Goal: Obtain resource: Obtain resource

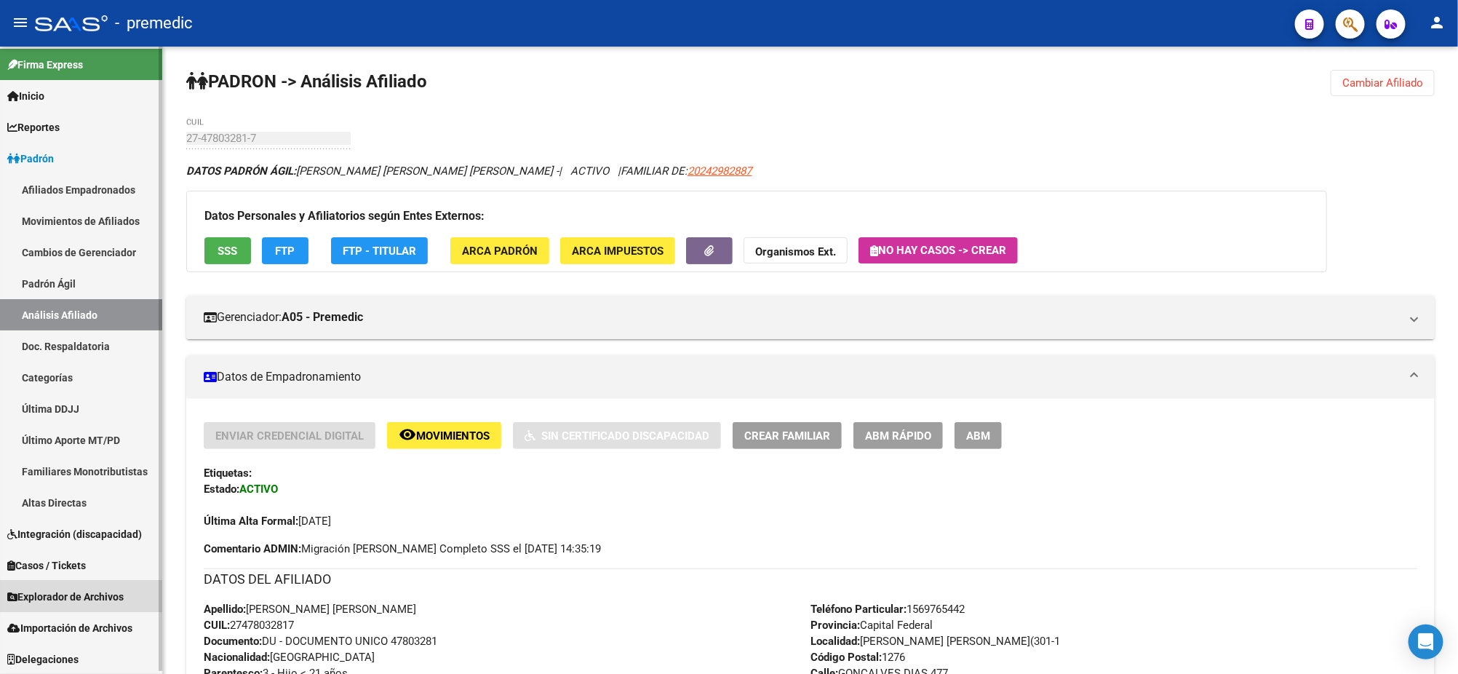
click at [111, 589] on span "Explorador de Archivos" at bounding box center [65, 597] width 116 height 16
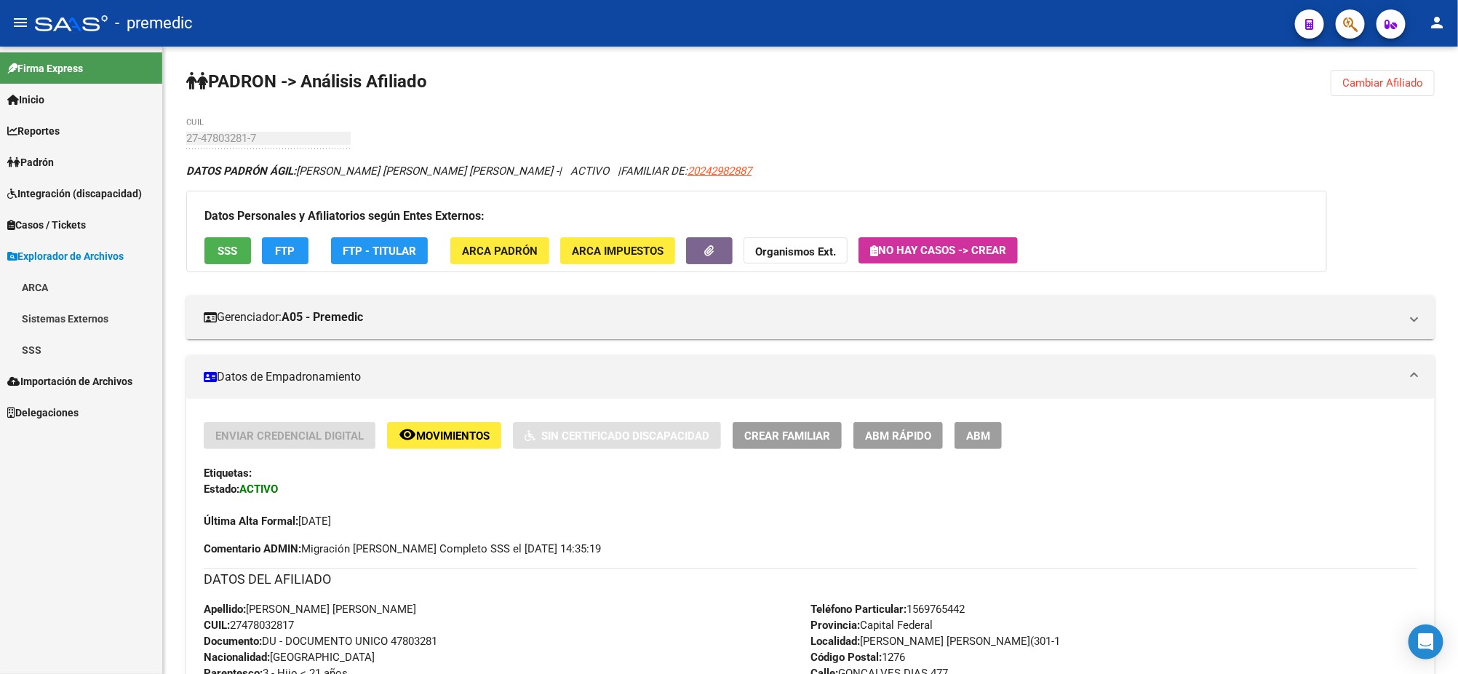
click at [49, 346] on link "SSS" at bounding box center [81, 349] width 162 height 31
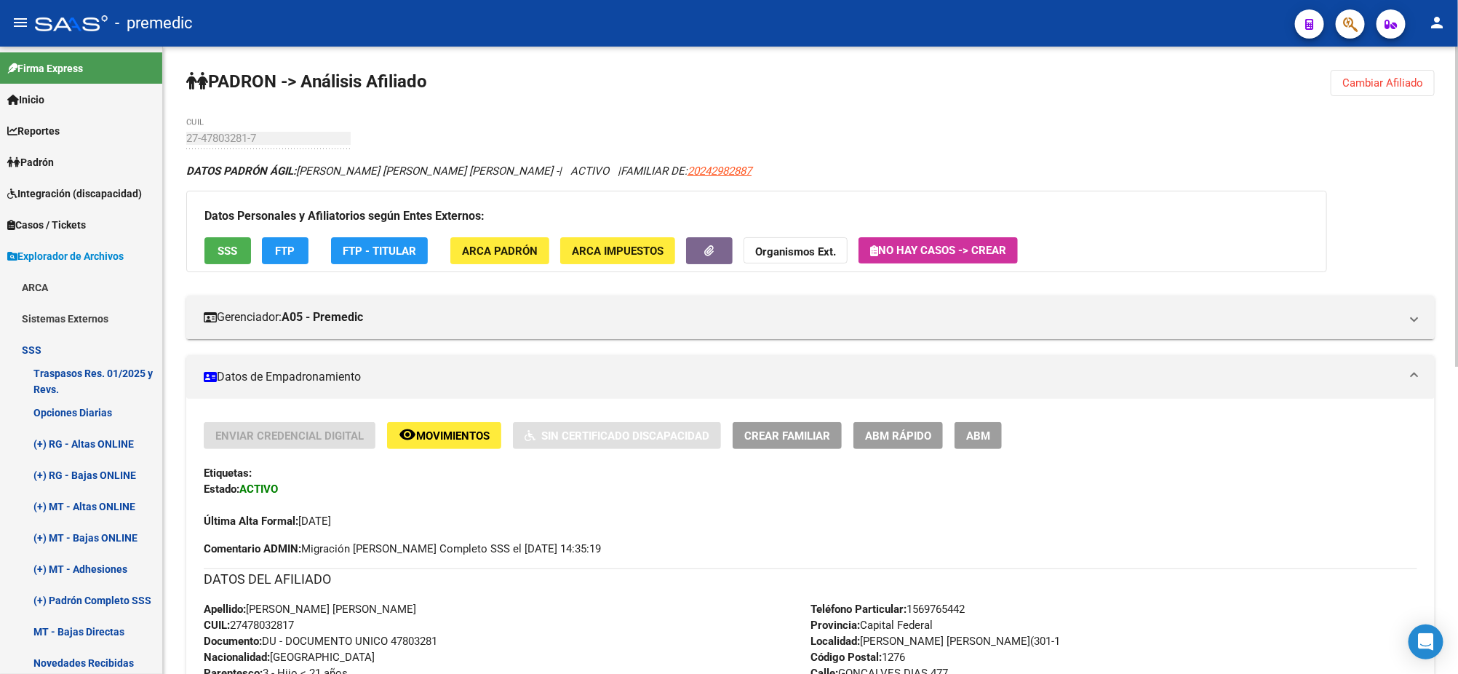
click at [1212, 111] on div "PADRON -> Análisis Afiliado Cambiar Afiliado 27-47803281-7 CUIL DATOS PADRÓN ÁG…" at bounding box center [810, 663] width 1295 height 1232
click at [111, 444] on link "(+) RG - Altas ONLINE" at bounding box center [81, 443] width 162 height 31
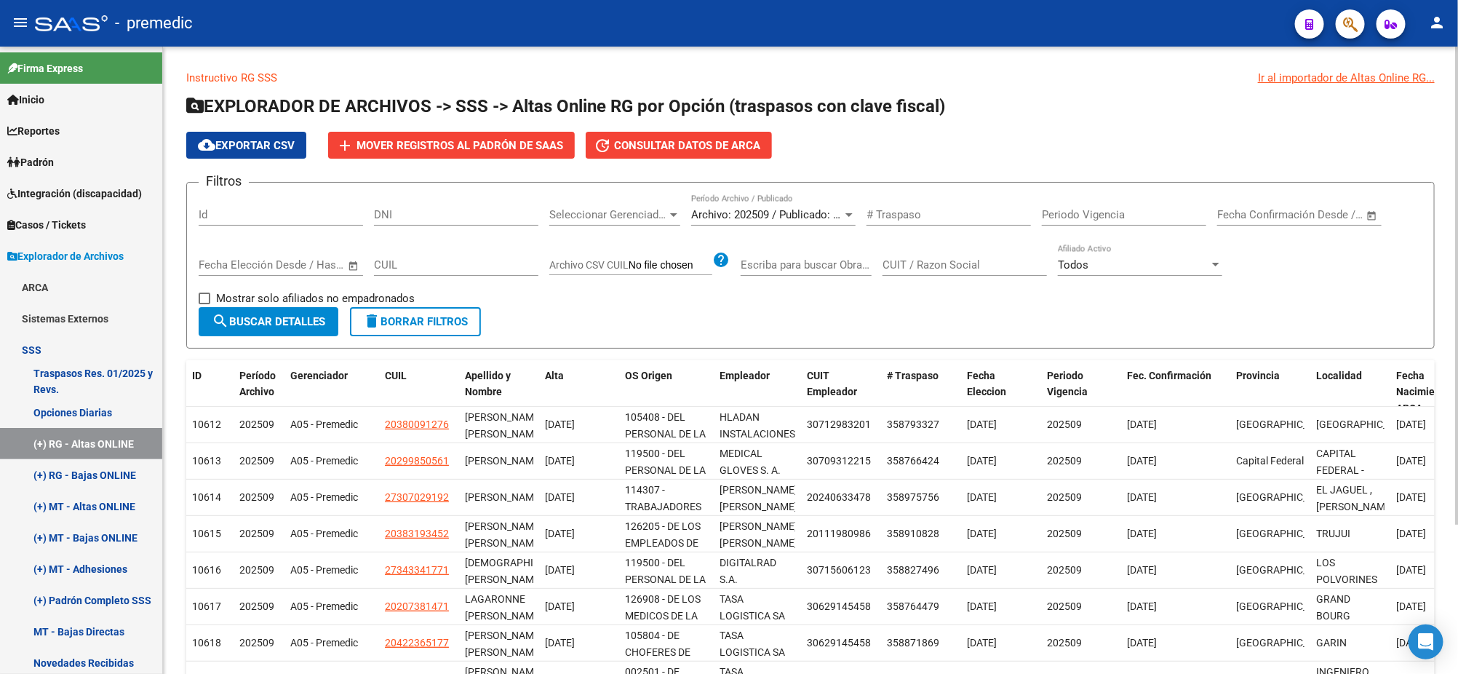
click at [773, 214] on span "Archivo: 202509 / Publicado: 202508" at bounding box center [779, 214] width 177 height 13
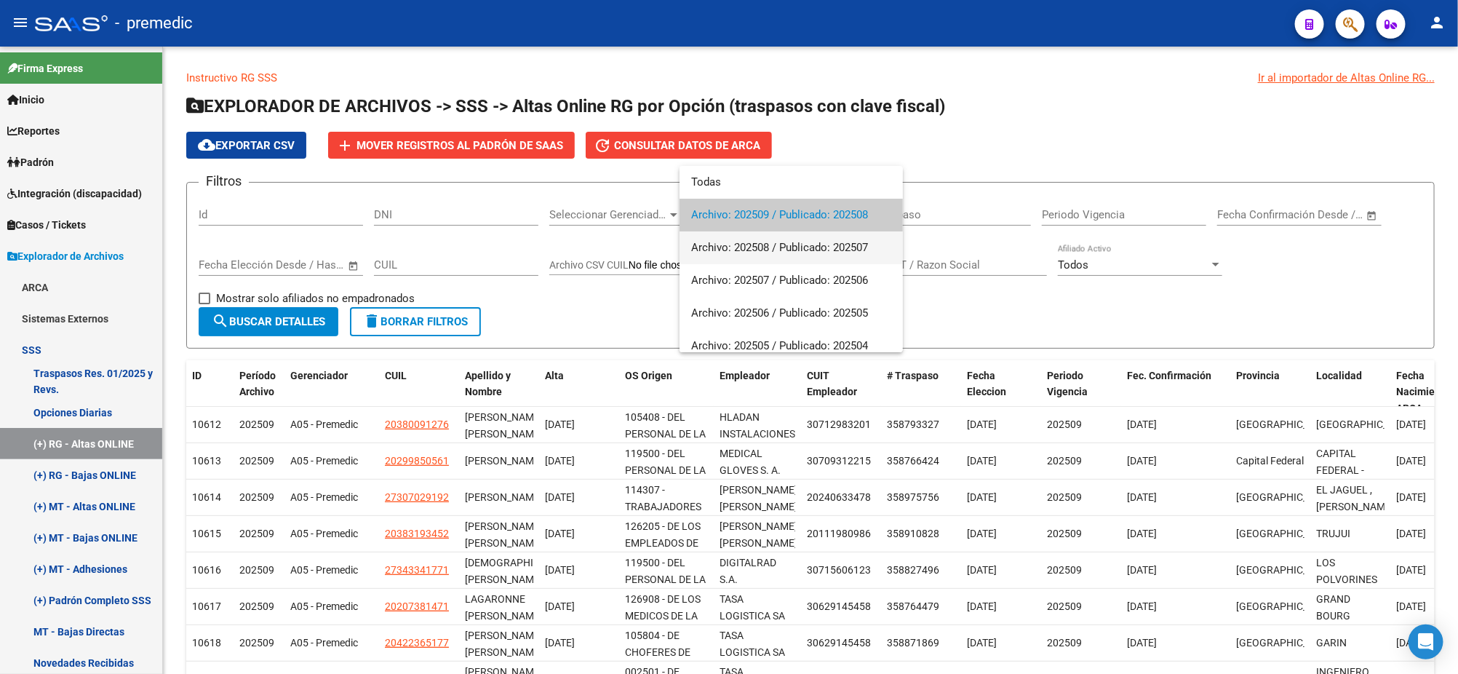
click at [770, 241] on span "Archivo: 202508 / Publicado: 202507" at bounding box center [791, 247] width 200 height 33
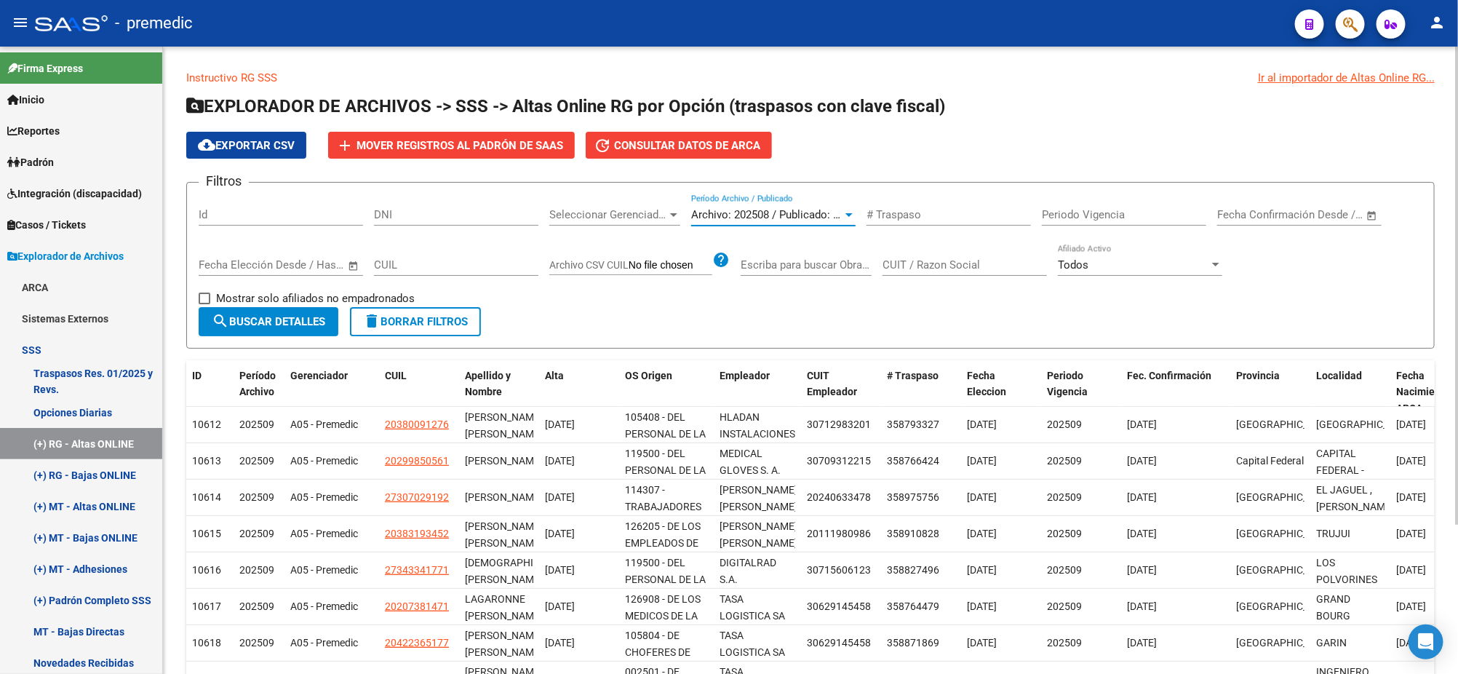
click at [272, 316] on span "search Buscar Detalles" at bounding box center [268, 321] width 113 height 13
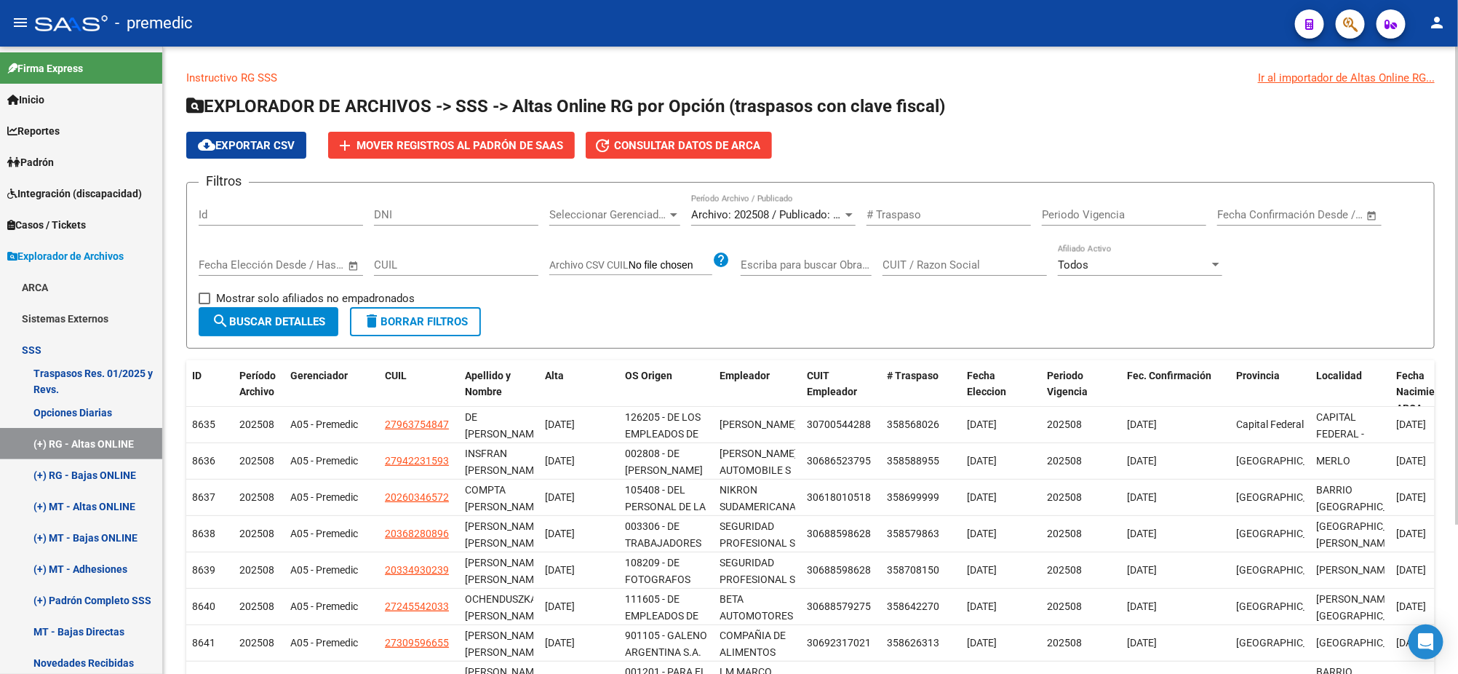
click at [207, 298] on span at bounding box center [205, 298] width 12 height 12
click at [204, 304] on input "Mostrar solo afiliados no empadronados" at bounding box center [204, 304] width 1 height 1
click at [235, 319] on span "search Buscar Detalles" at bounding box center [268, 321] width 113 height 13
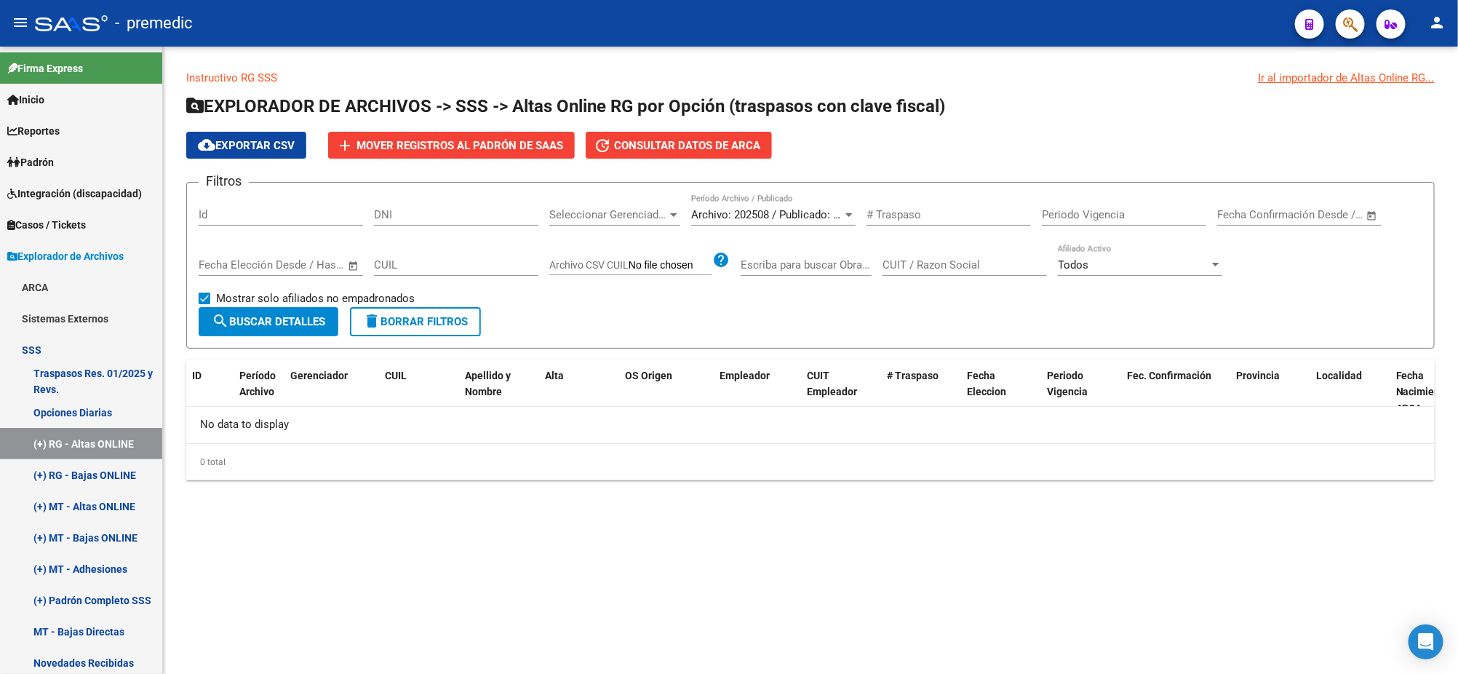
click at [206, 296] on span at bounding box center [205, 298] width 12 height 12
click at [204, 304] on input "Mostrar solo afiliados no empadronados" at bounding box center [204, 304] width 1 height 1
click at [236, 321] on span "search Buscar Detalles" at bounding box center [268, 321] width 113 height 13
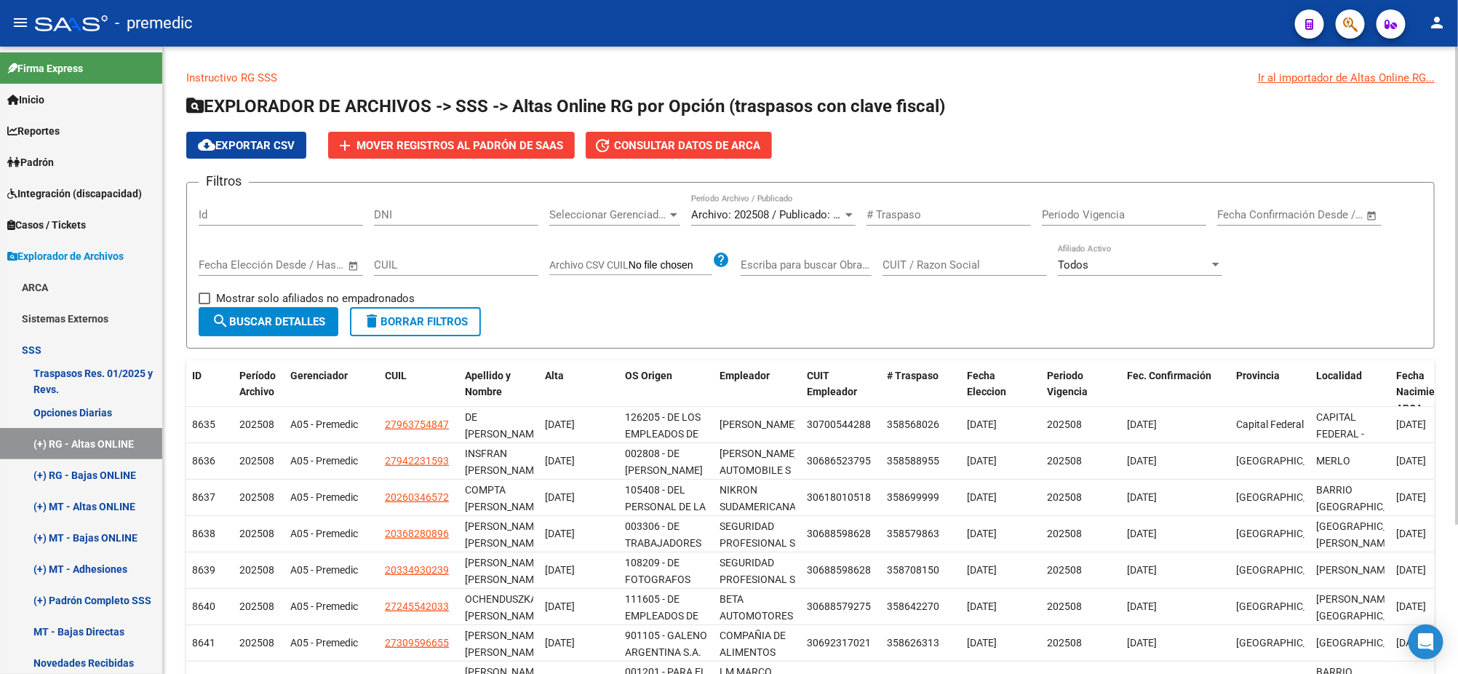
click at [242, 143] on span "cloud_download Exportar CSV" at bounding box center [246, 145] width 97 height 13
click at [754, 212] on span "Archivo: 202508 / Publicado: 202507" at bounding box center [779, 214] width 177 height 13
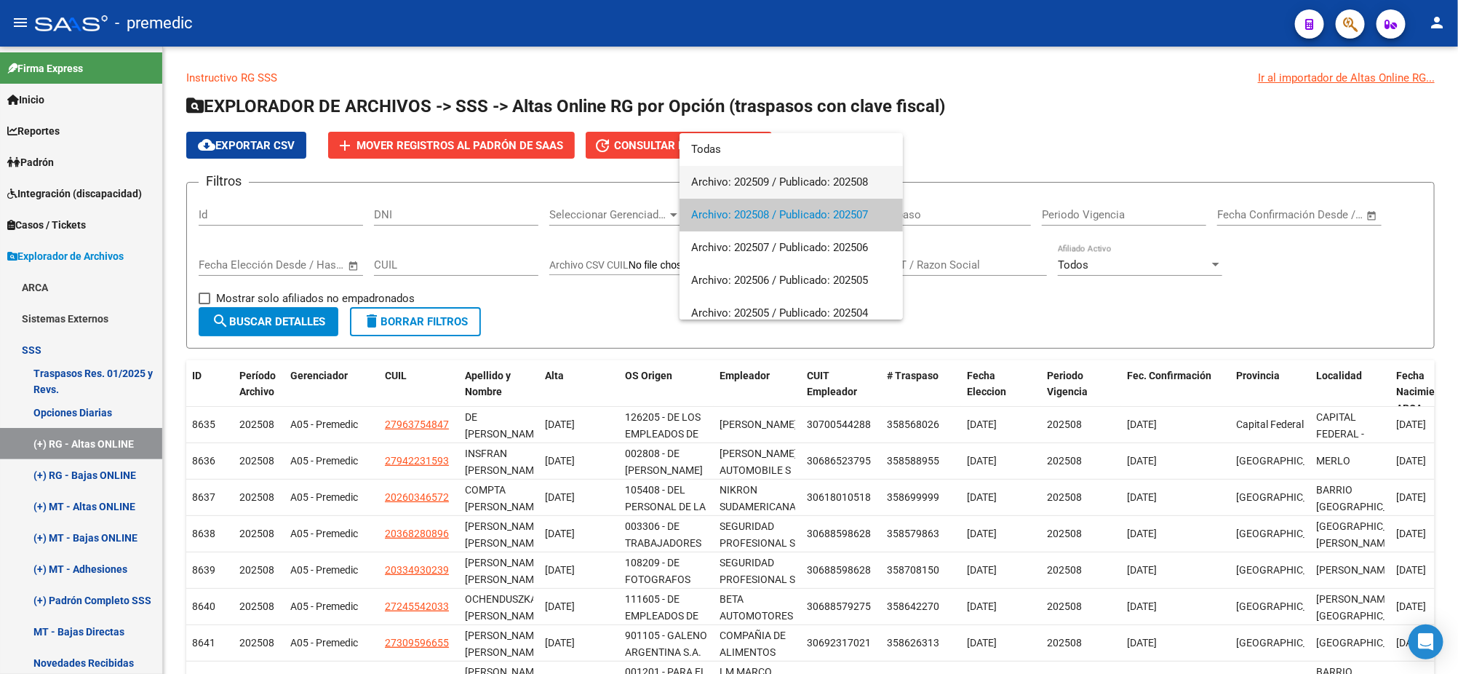
click at [778, 189] on span "Archivo: 202509 / Publicado: 202508" at bounding box center [791, 182] width 200 height 33
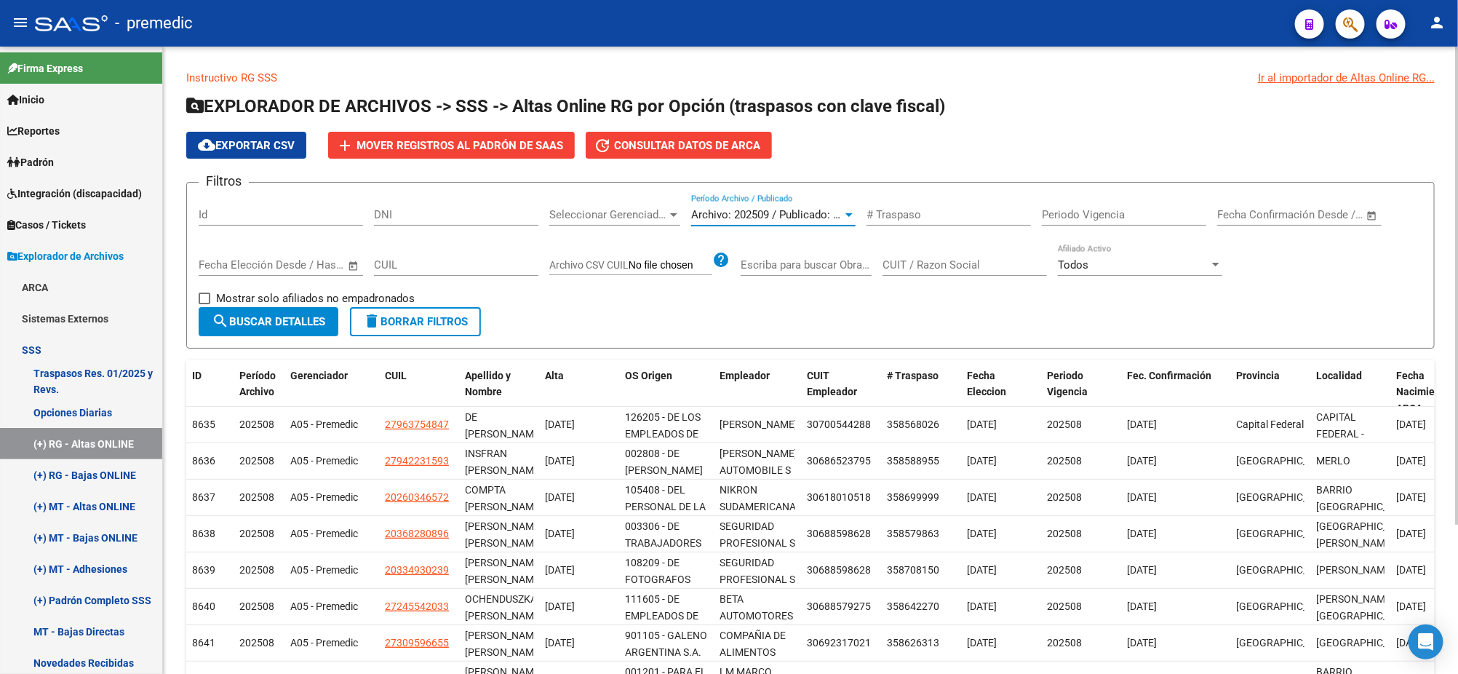
click at [262, 311] on button "search Buscar Detalles" at bounding box center [269, 321] width 140 height 29
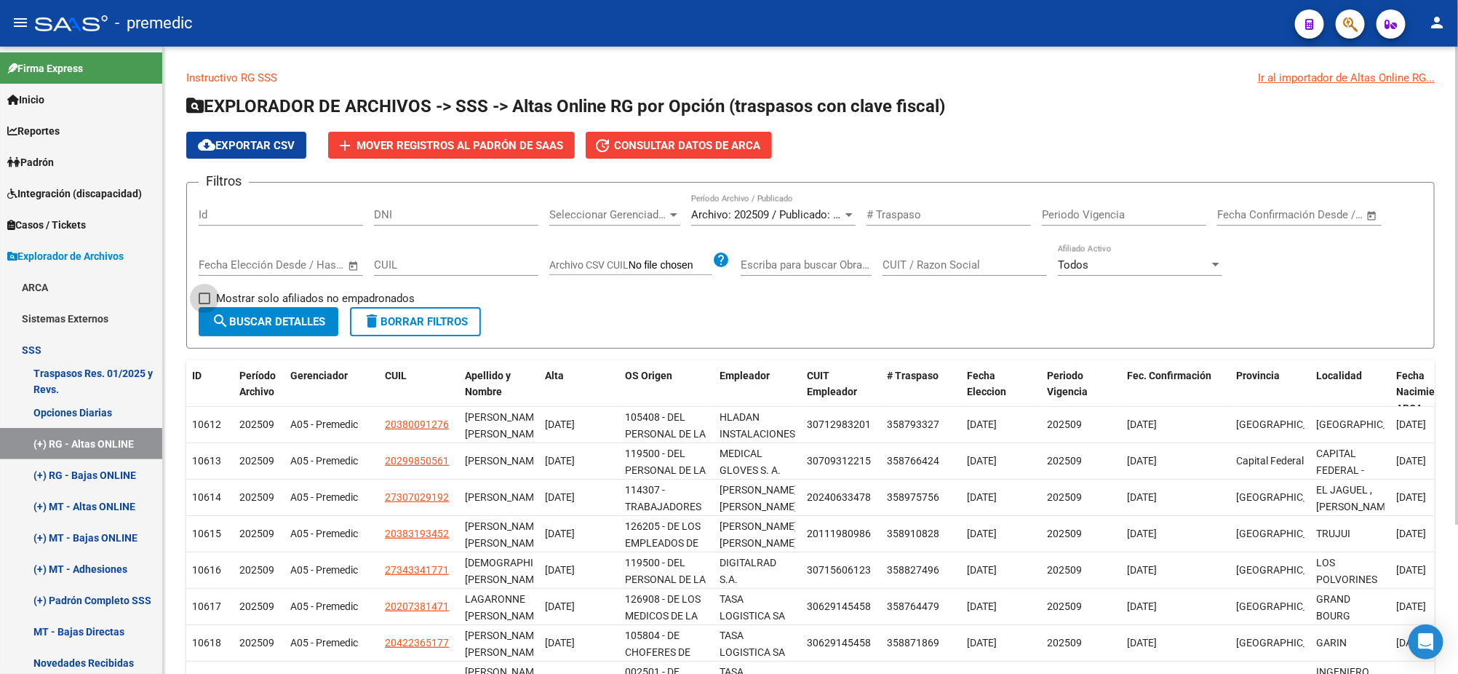
click at [212, 295] on label "Mostrar solo afiliados no empadronados" at bounding box center [307, 298] width 216 height 17
click at [204, 304] on input "Mostrar solo afiliados no empadronados" at bounding box center [204, 304] width 1 height 1
click at [246, 316] on span "search Buscar Detalles" at bounding box center [268, 321] width 113 height 13
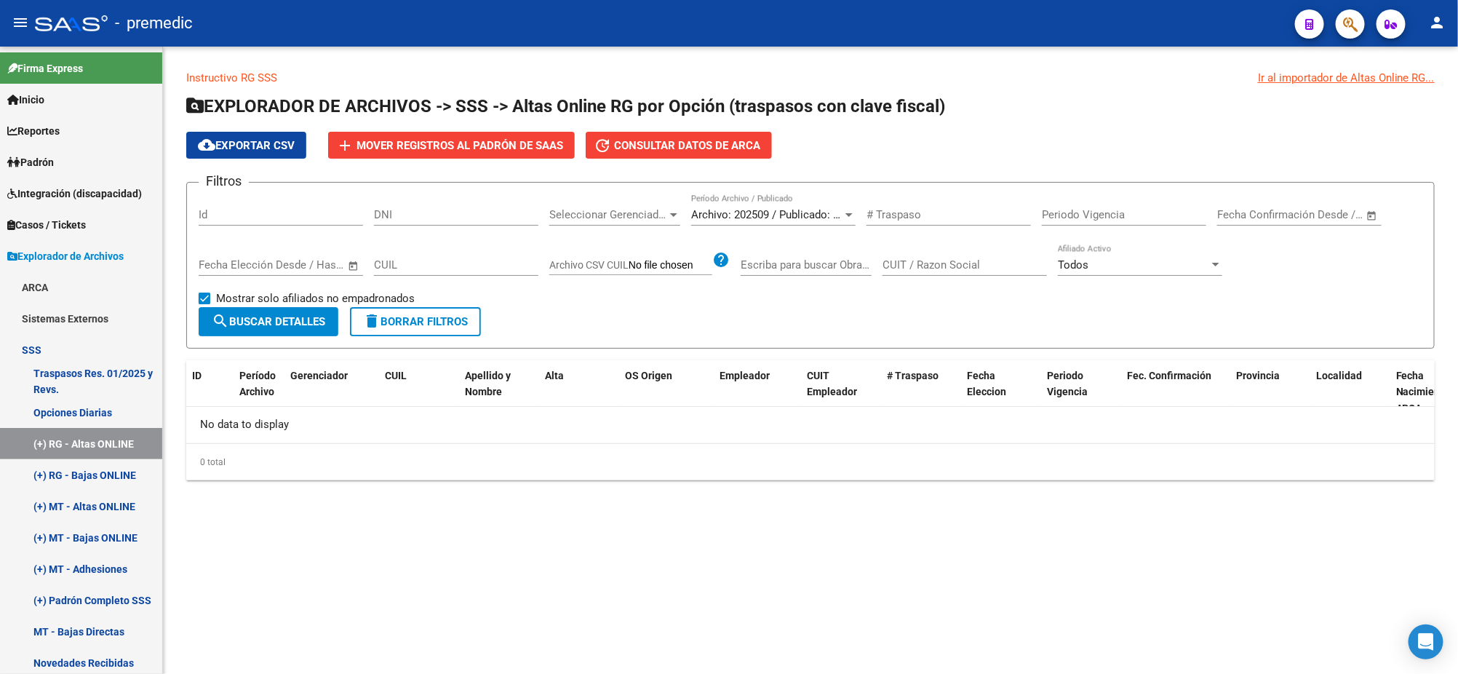
click at [210, 296] on span at bounding box center [205, 298] width 12 height 12
click at [204, 304] on input "Mostrar solo afiliados no empadronados" at bounding box center [204, 304] width 1 height 1
checkbox input "false"
click at [245, 321] on span "search Buscar Detalles" at bounding box center [268, 321] width 113 height 13
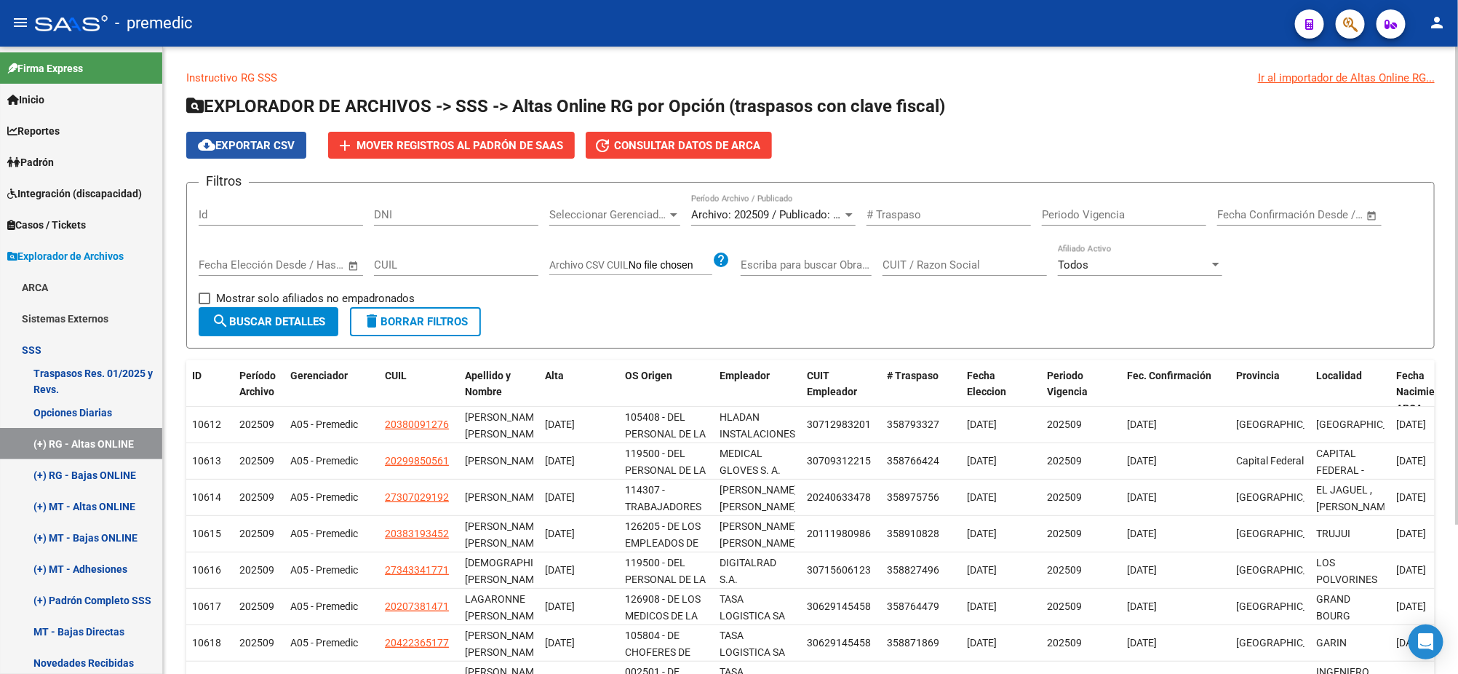
click at [252, 144] on span "cloud_download Exportar CSV" at bounding box center [246, 145] width 97 height 13
click at [110, 474] on link "(+) RG - Bajas ONLINE" at bounding box center [81, 474] width 162 height 31
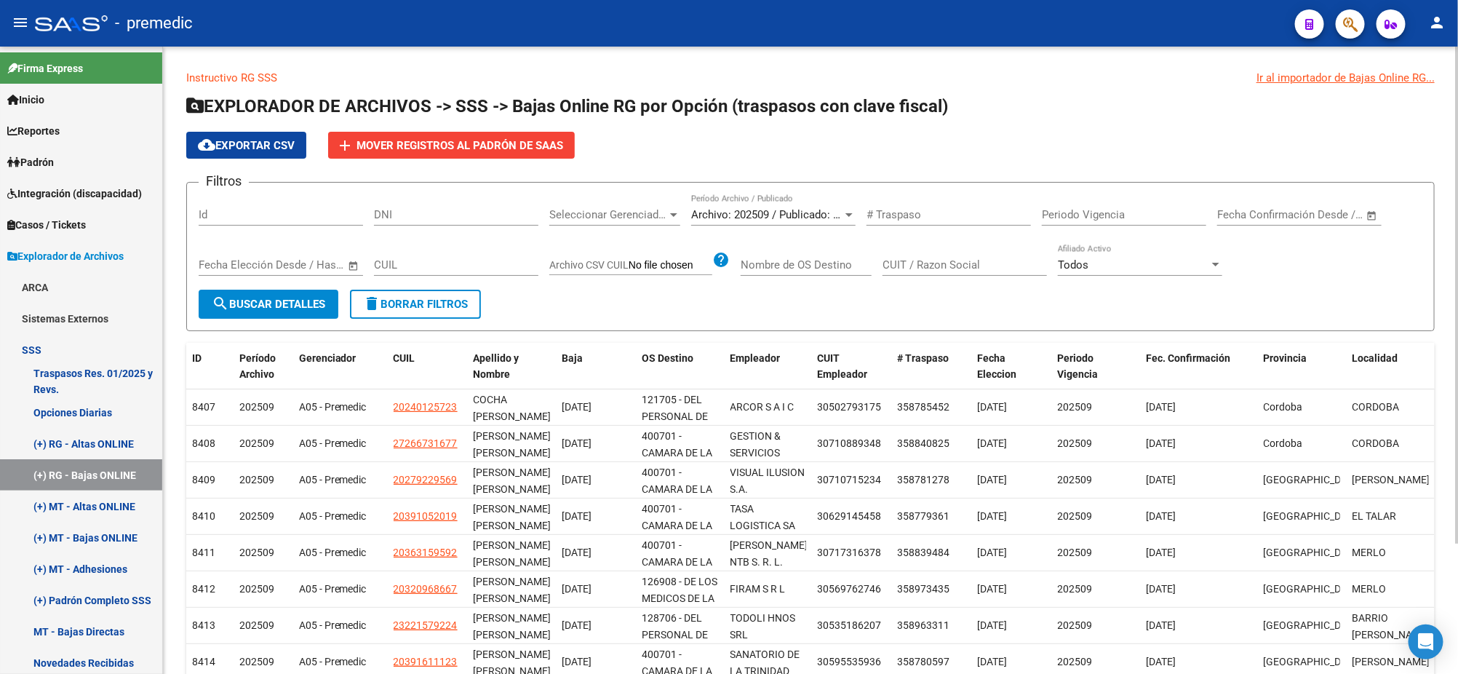
click at [738, 212] on span "Archivo: 202509 / Publicado: 202508" at bounding box center [779, 214] width 177 height 13
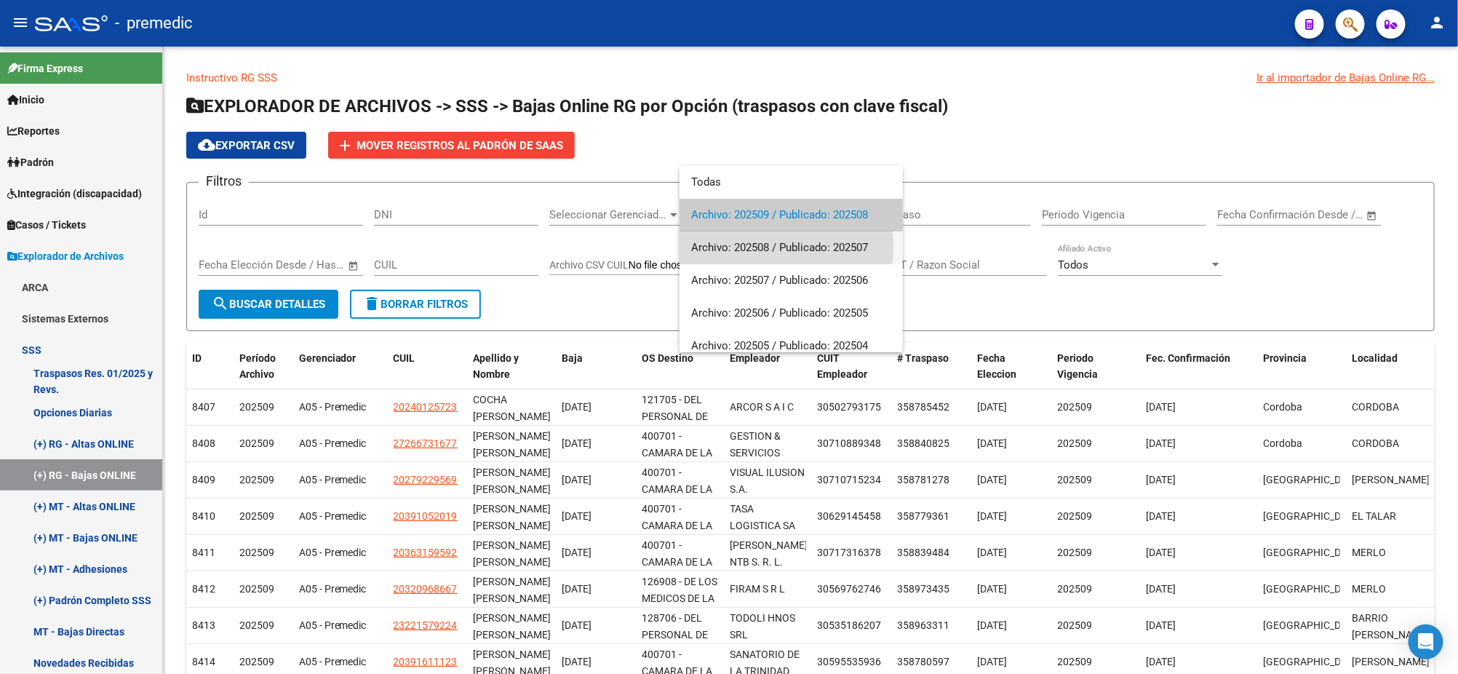
click at [729, 247] on span "Archivo: 202508 / Publicado: 202507" at bounding box center [791, 247] width 200 height 33
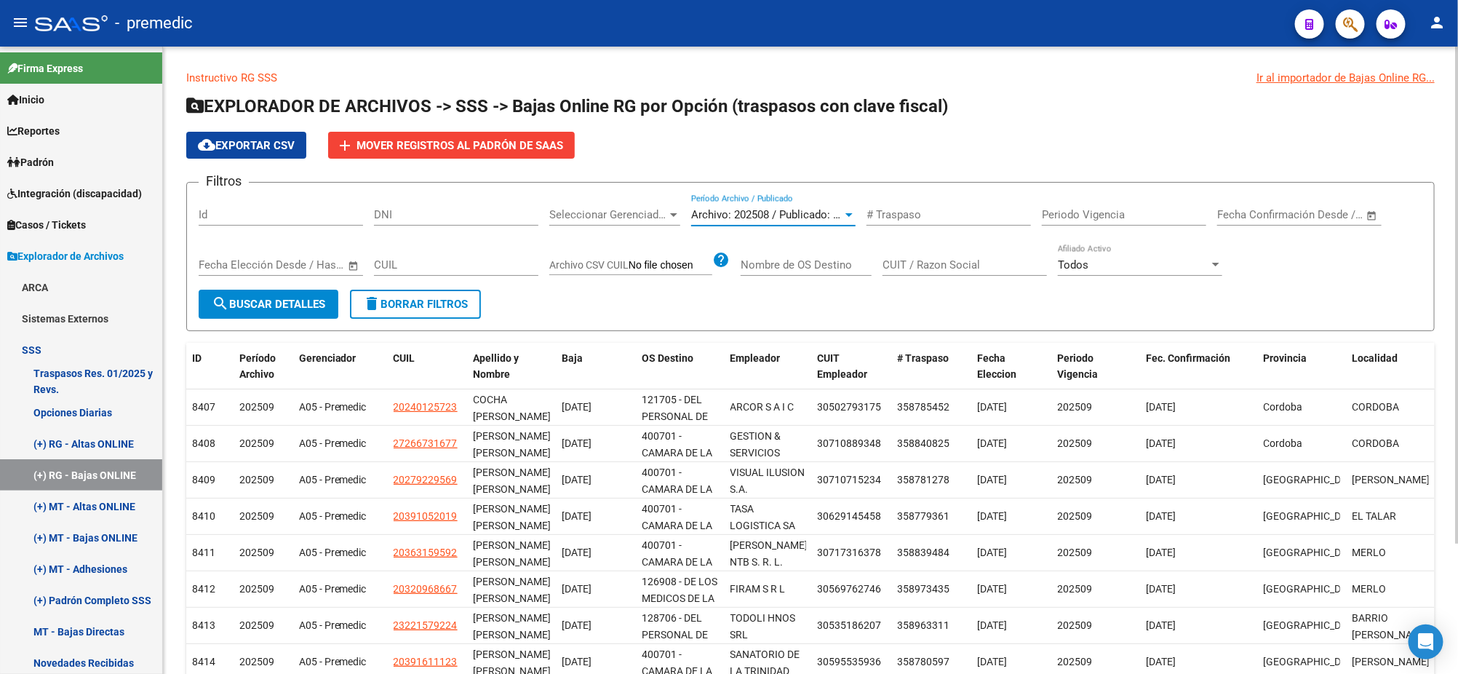
click at [274, 299] on span "search Buscar Detalles" at bounding box center [268, 304] width 113 height 13
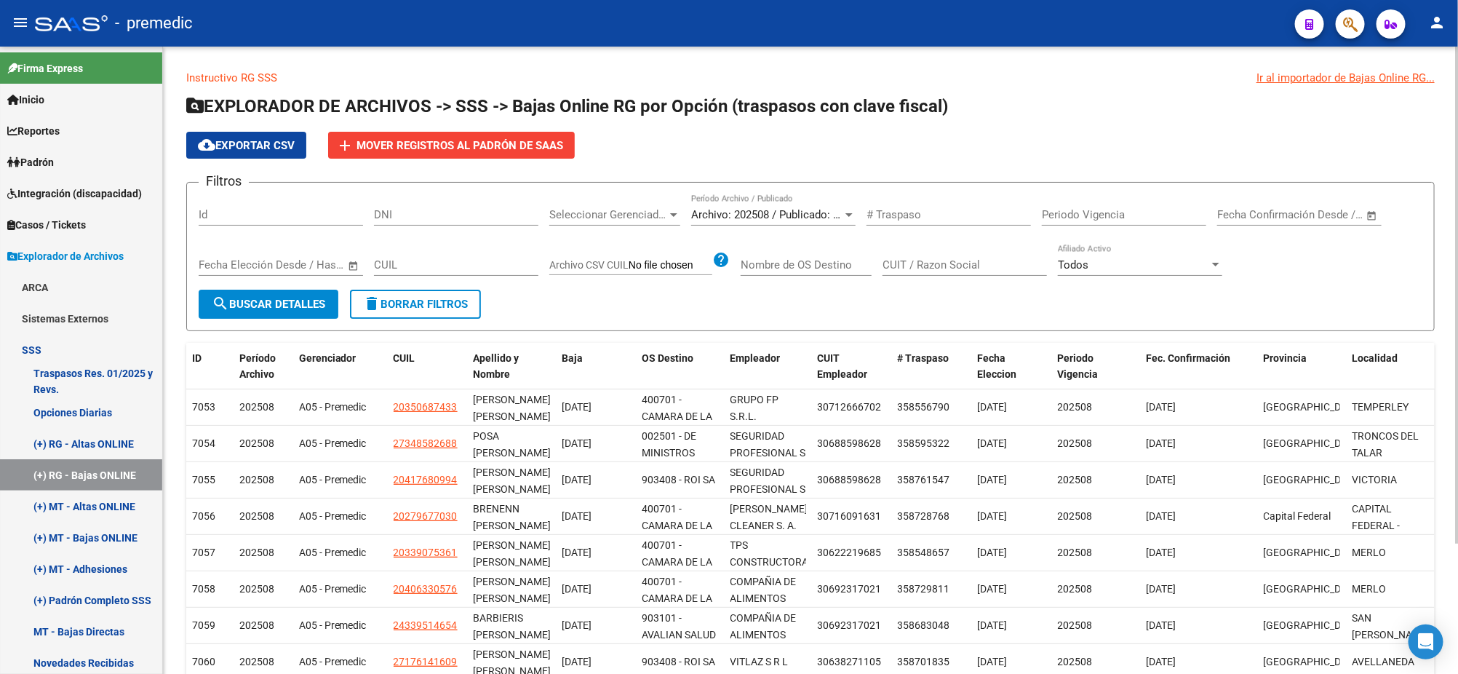
click at [268, 147] on span "cloud_download Exportar CSV" at bounding box center [246, 145] width 97 height 13
click at [755, 210] on span "Archivo: 202508 / Publicado: 202507" at bounding box center [779, 214] width 177 height 13
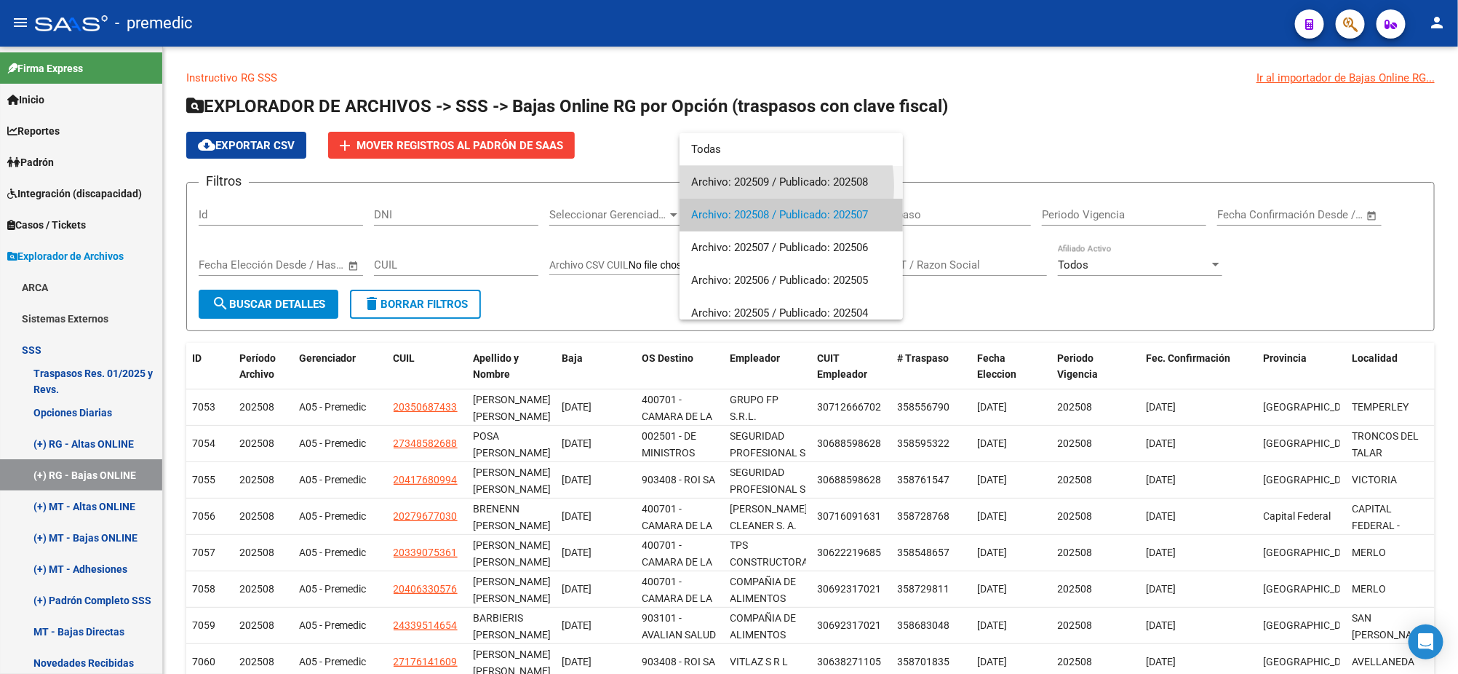
click at [749, 186] on span "Archivo: 202509 / Publicado: 202508" at bounding box center [791, 182] width 200 height 33
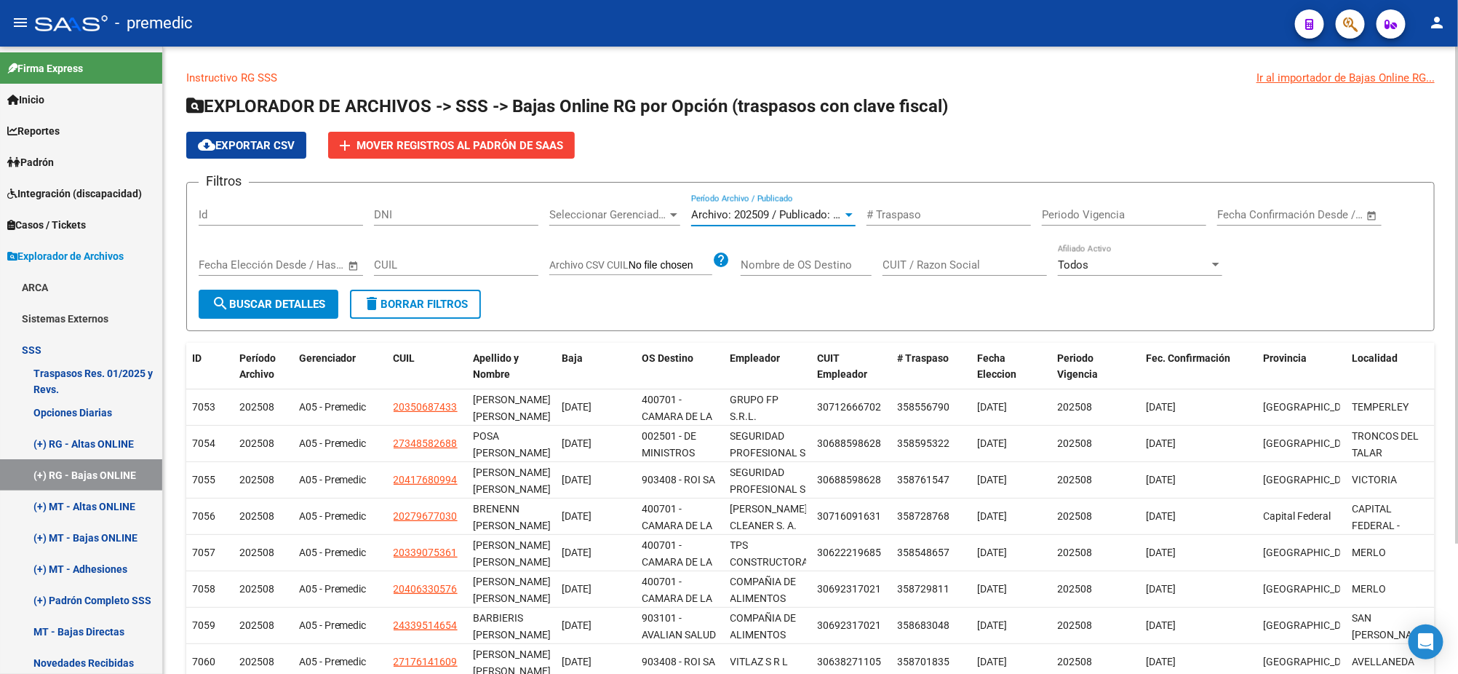
click at [258, 292] on button "search Buscar Detalles" at bounding box center [269, 304] width 140 height 29
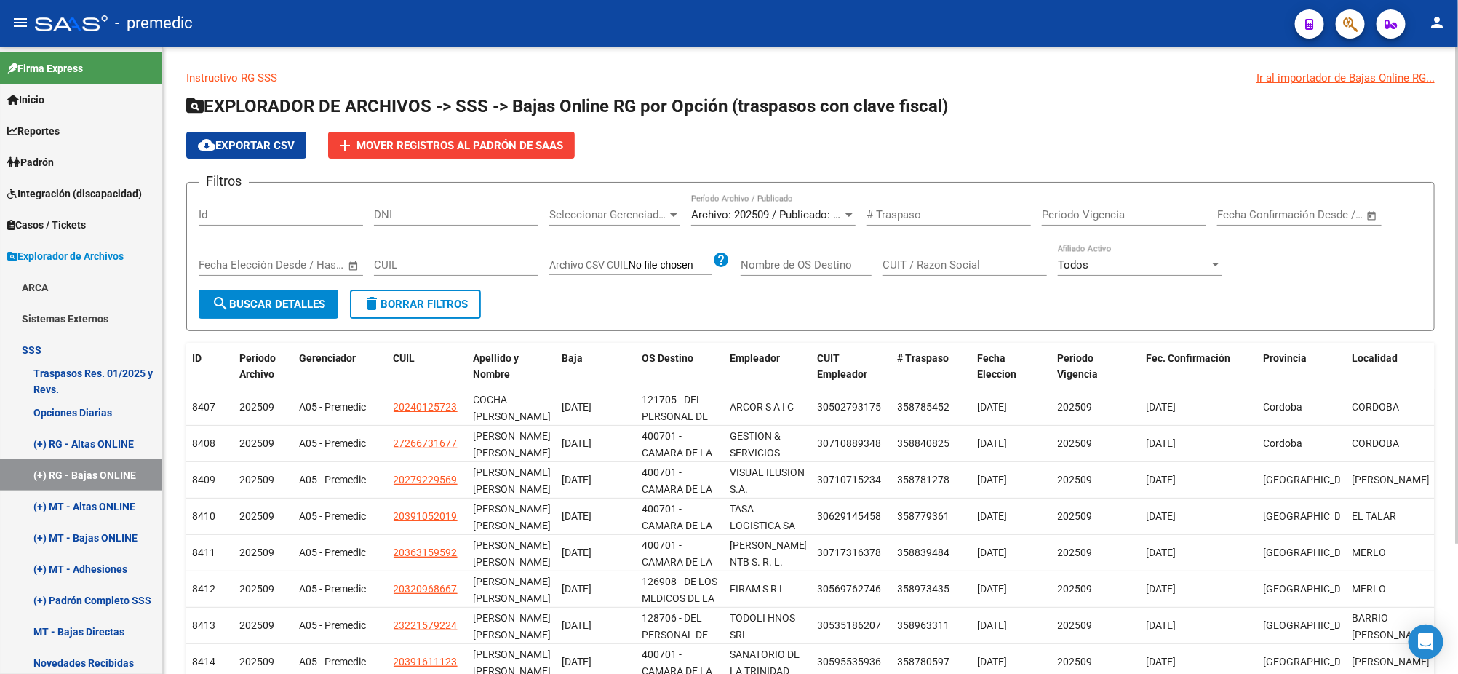
click at [259, 147] on span "cloud_download Exportar CSV" at bounding box center [246, 145] width 97 height 13
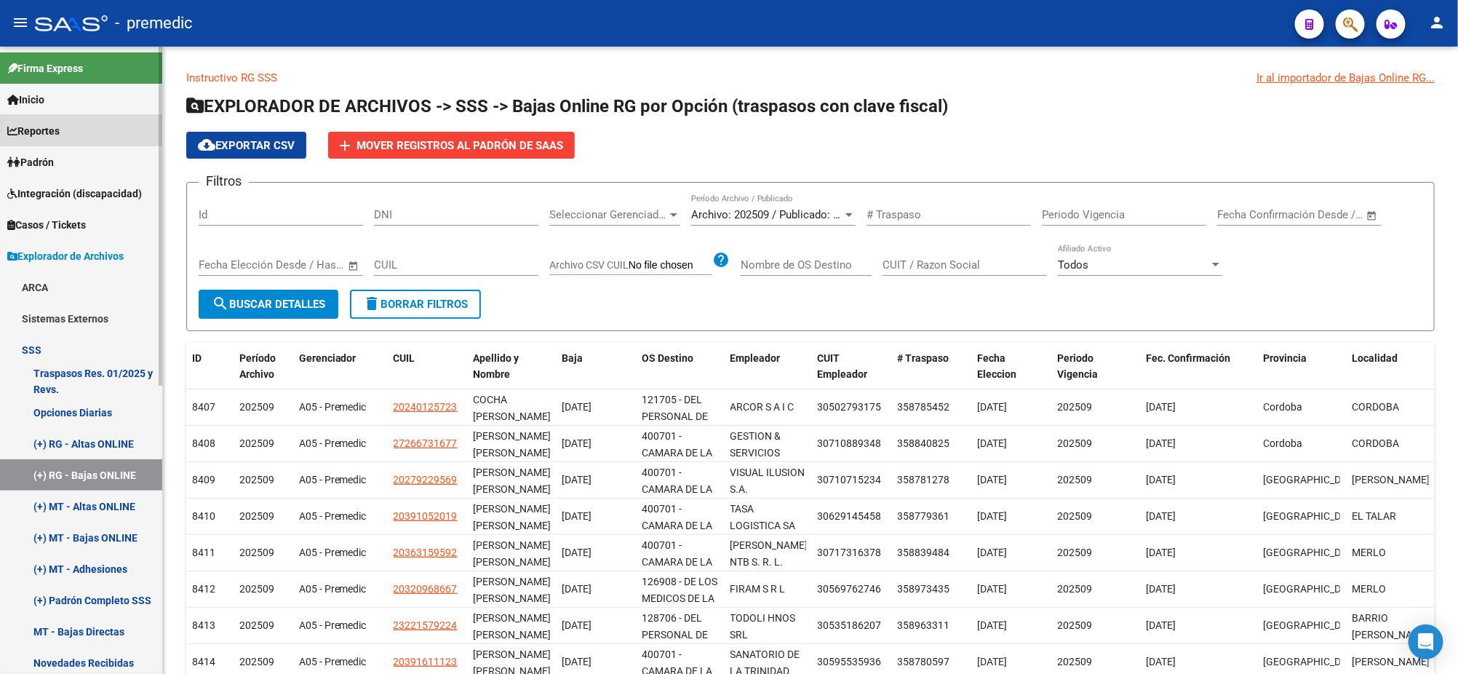
click at [73, 137] on link "Reportes" at bounding box center [81, 130] width 162 height 31
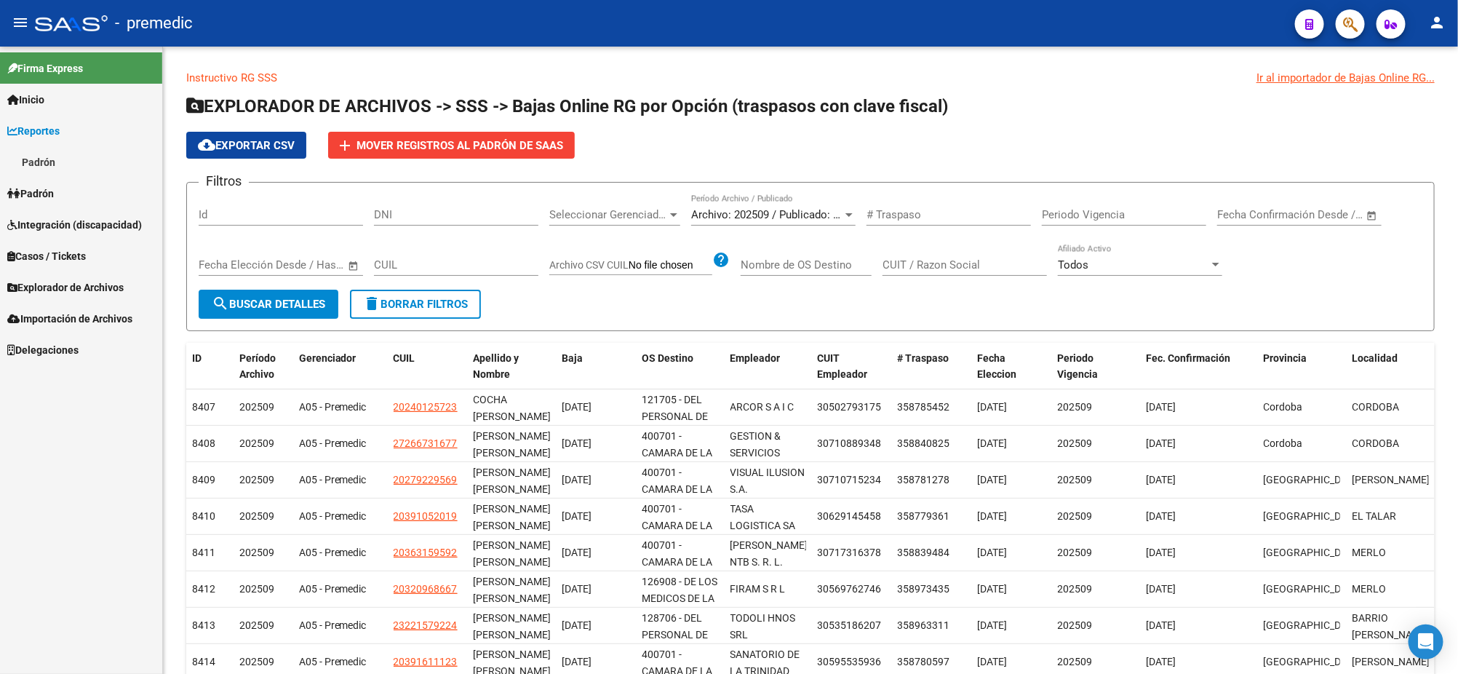
click at [65, 188] on link "Padrón" at bounding box center [81, 193] width 162 height 31
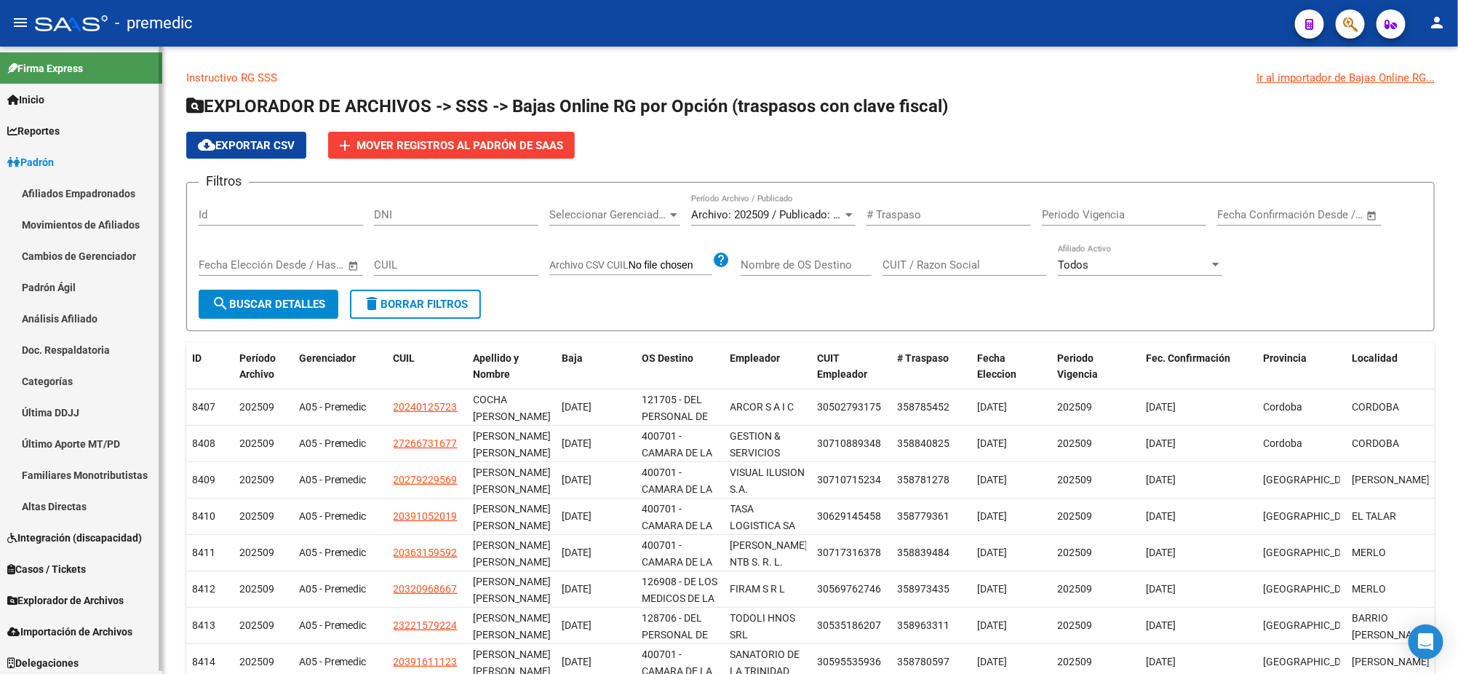
click at [72, 196] on link "Afiliados Empadronados" at bounding box center [81, 193] width 162 height 31
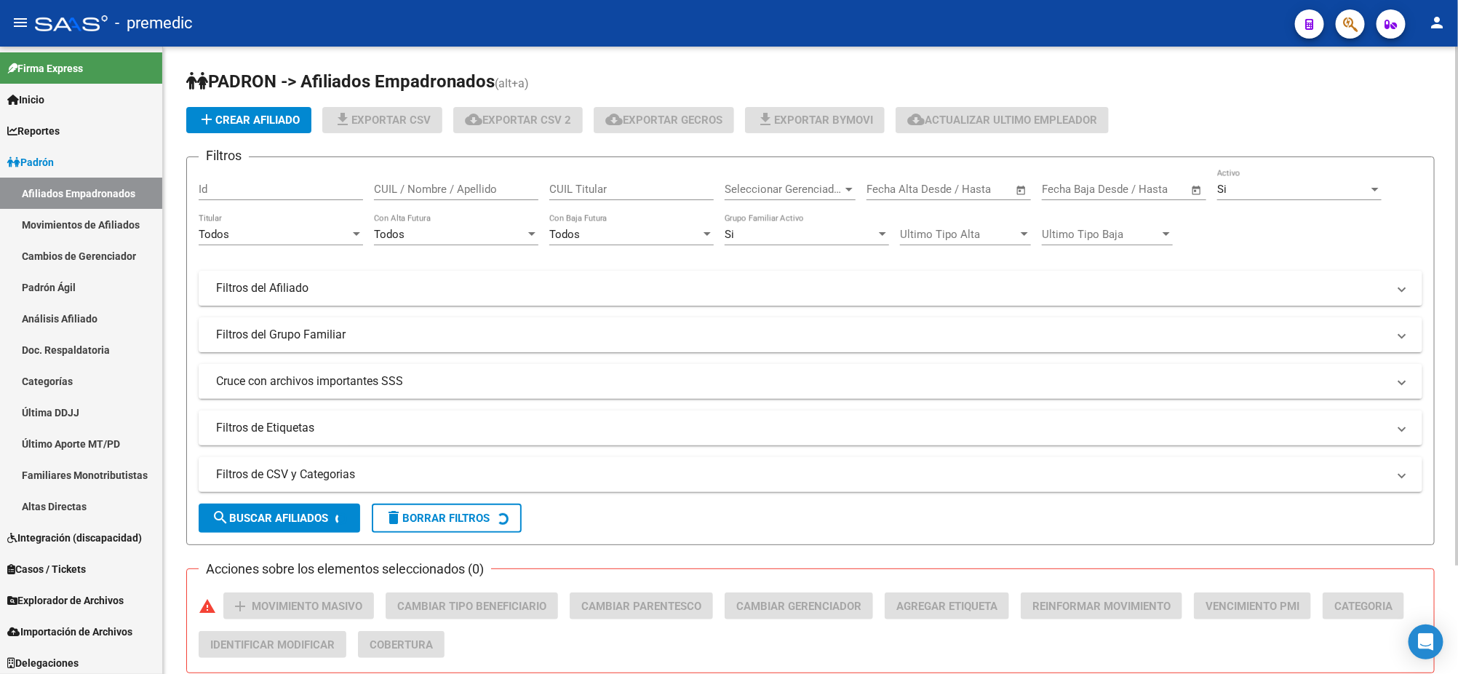
click at [249, 232] on div "Todos" at bounding box center [274, 234] width 151 height 13
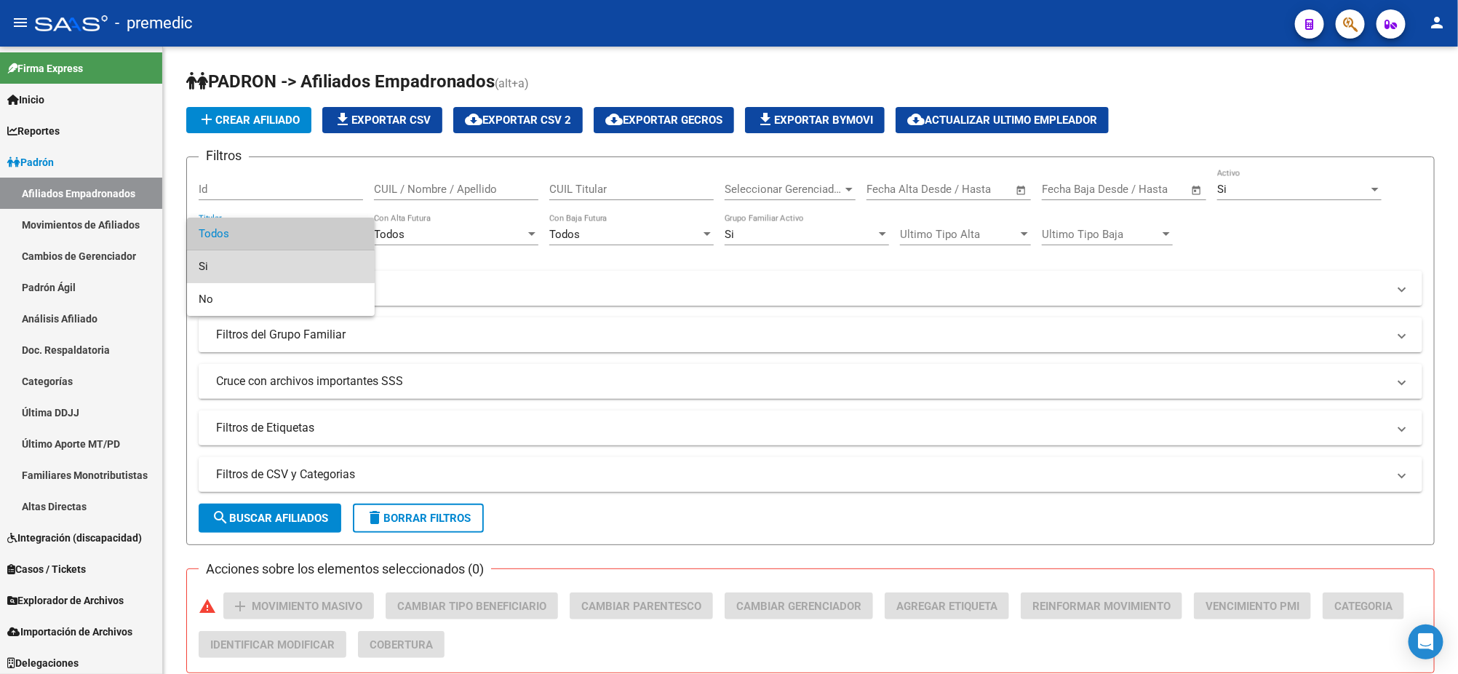
click at [242, 263] on span "Si" at bounding box center [281, 266] width 164 height 33
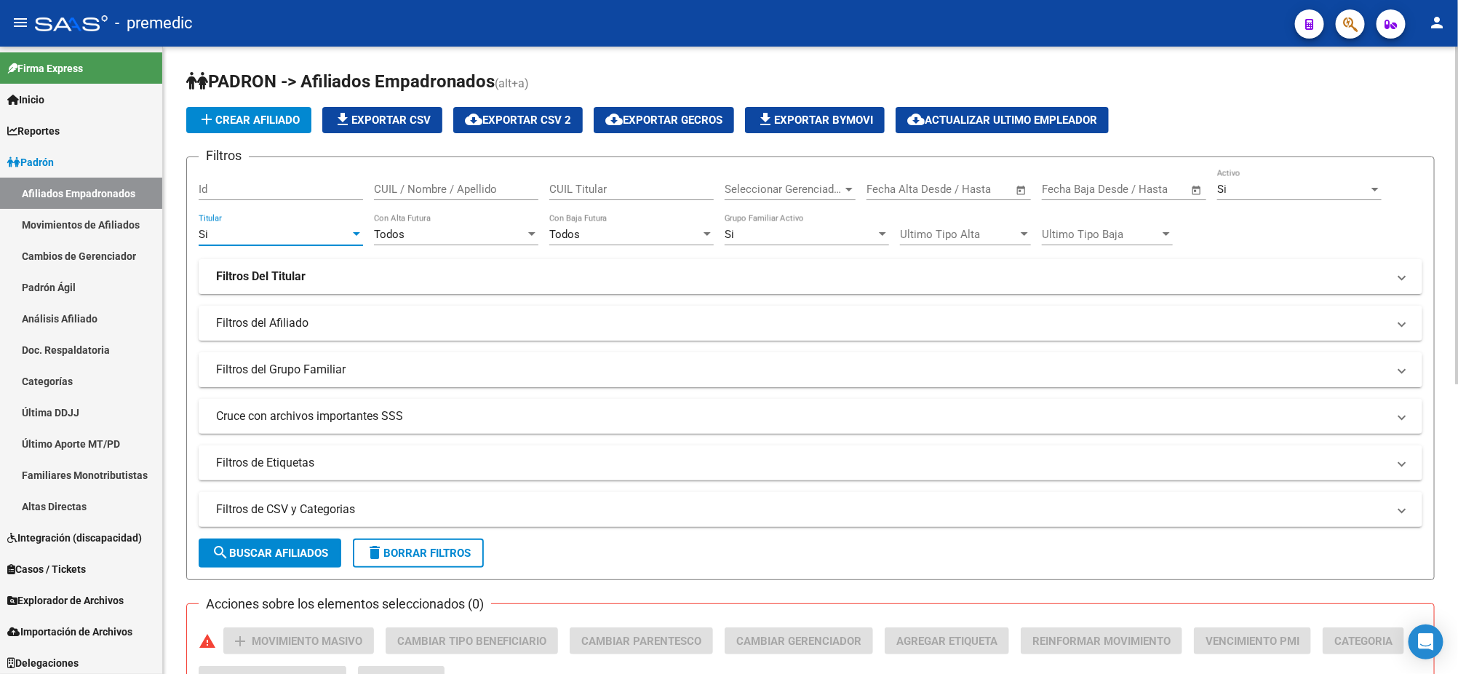
click at [809, 235] on div "Si" at bounding box center [800, 234] width 151 height 13
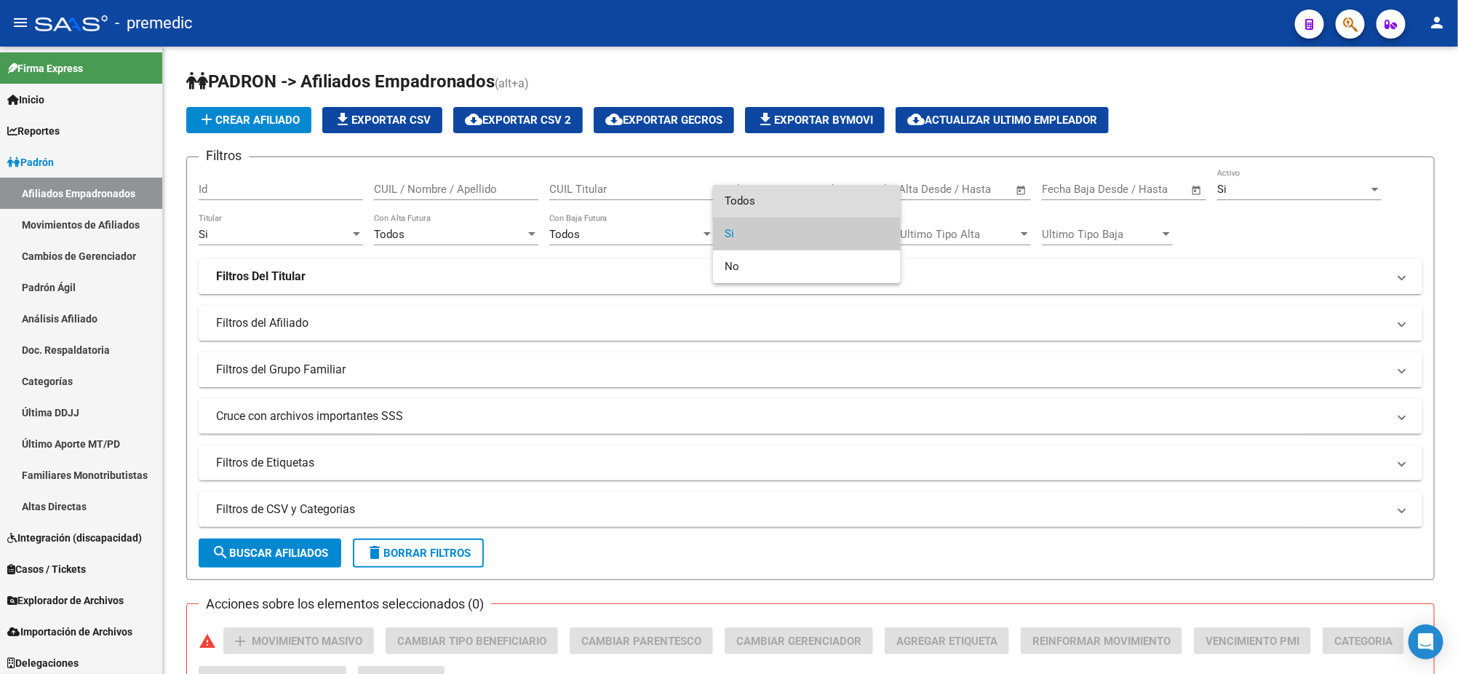
click at [782, 196] on span "Todos" at bounding box center [807, 201] width 164 height 33
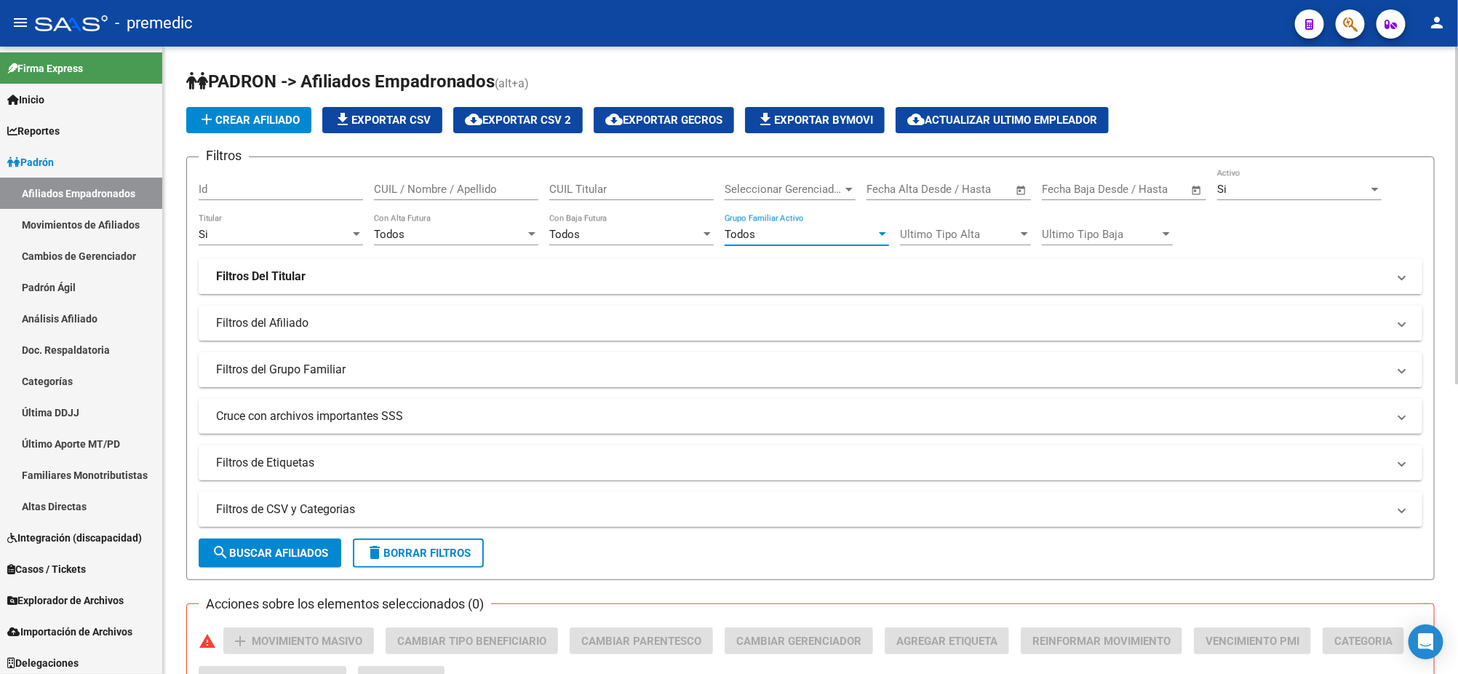
click at [490, 279] on mat-panel-title "Filtros Del Titular" at bounding box center [801, 276] width 1171 height 16
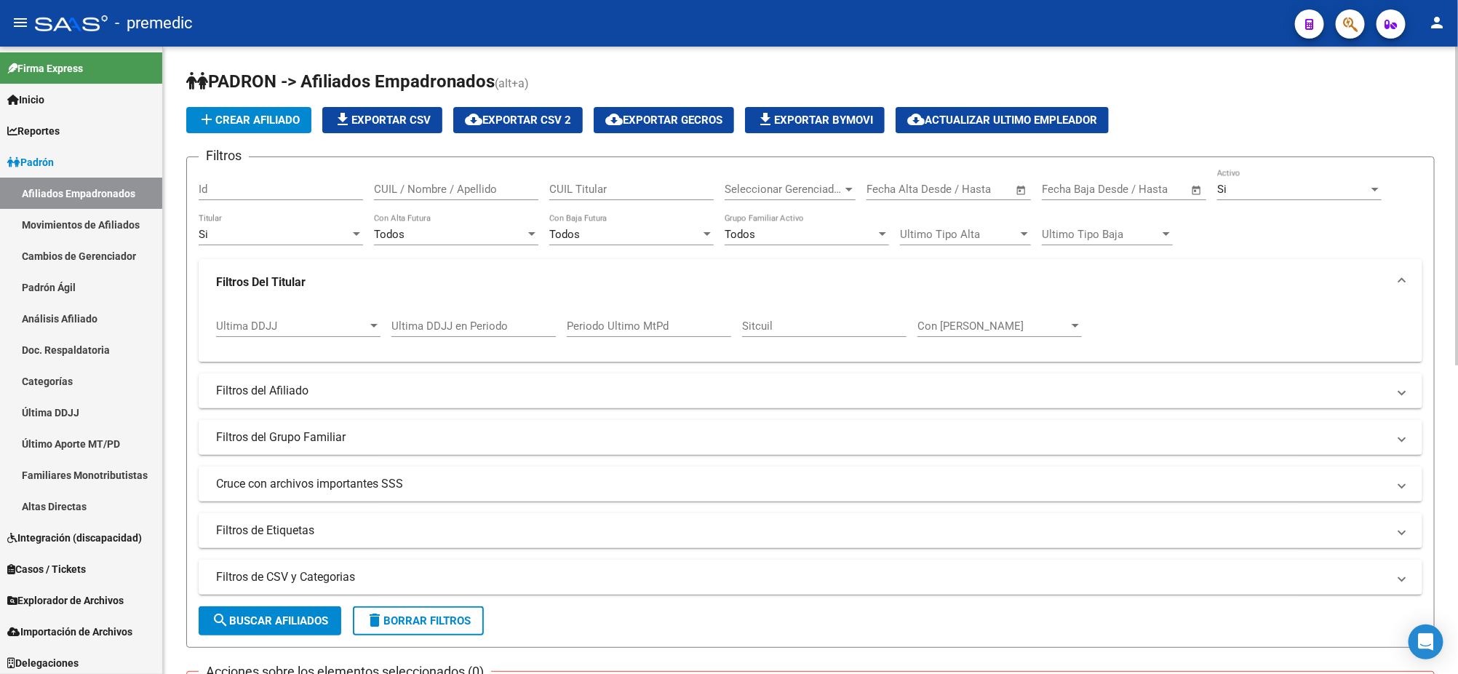
click at [411, 325] on input "Ultima DDJJ en Periodo" at bounding box center [473, 325] width 164 height 13
type input "202506"
drag, startPoint x: 264, startPoint y: 599, endPoint x: 266, endPoint y: 611, distance: 12.6
click at [265, 600] on form "Filtros Id CUIL / Nombre / Apellido CUIL Titular Seleccionar Gerenciador Selecc…" at bounding box center [810, 401] width 1248 height 491
click at [266, 614] on span "search Buscar Afiliados" at bounding box center [270, 620] width 116 height 13
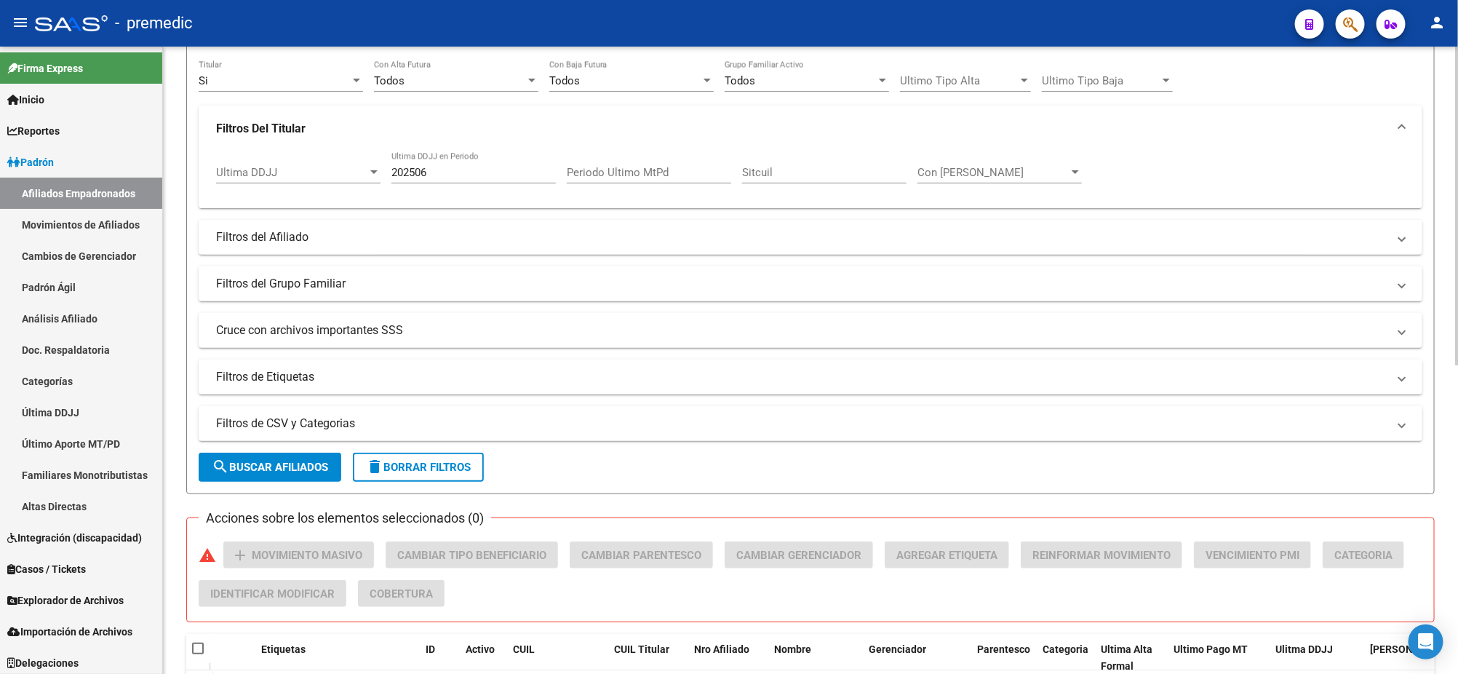
scroll to position [153, 0]
click at [288, 416] on mat-panel-title "Filtros de CSV y Categorias" at bounding box center [801, 424] width 1171 height 16
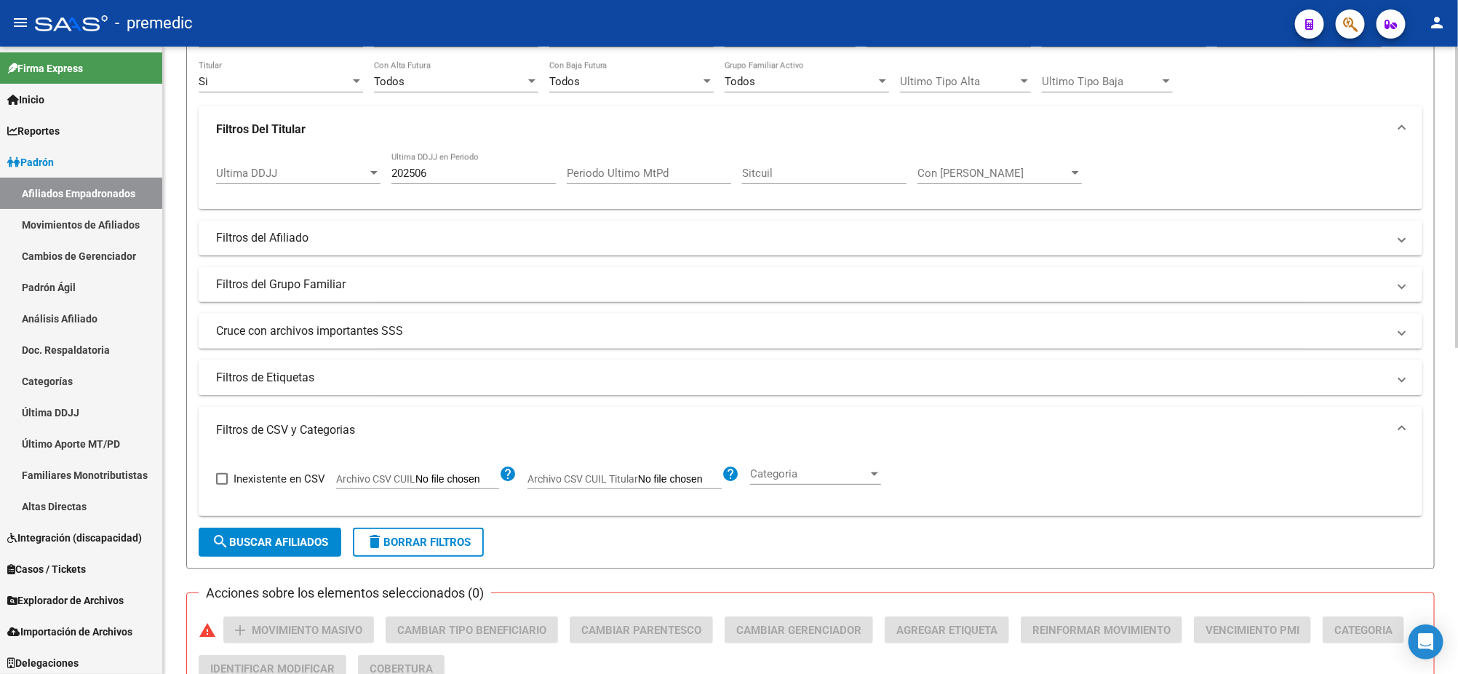
click at [283, 381] on mat-panel-title "Filtros de Etiquetas" at bounding box center [801, 378] width 1171 height 16
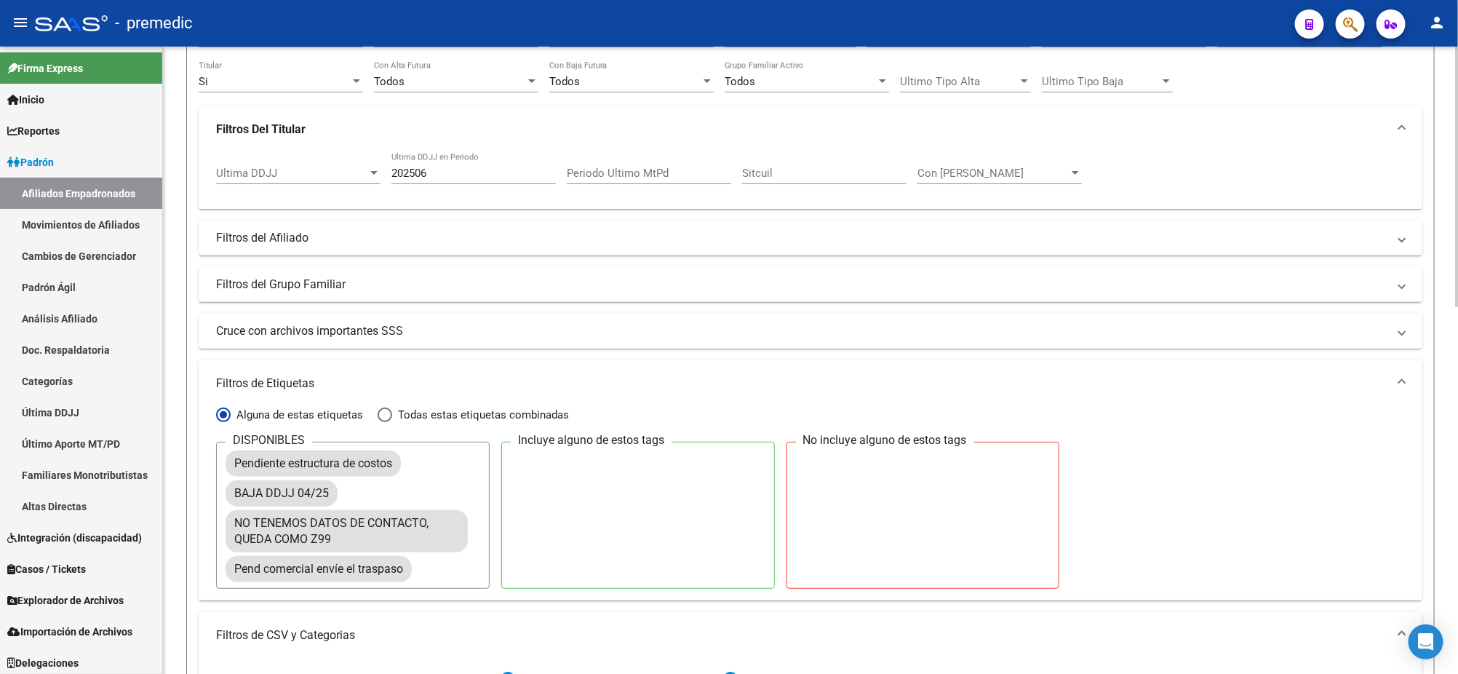
click at [283, 335] on mat-panel-title "Cruce con archivos importantes SSS" at bounding box center [801, 331] width 1171 height 16
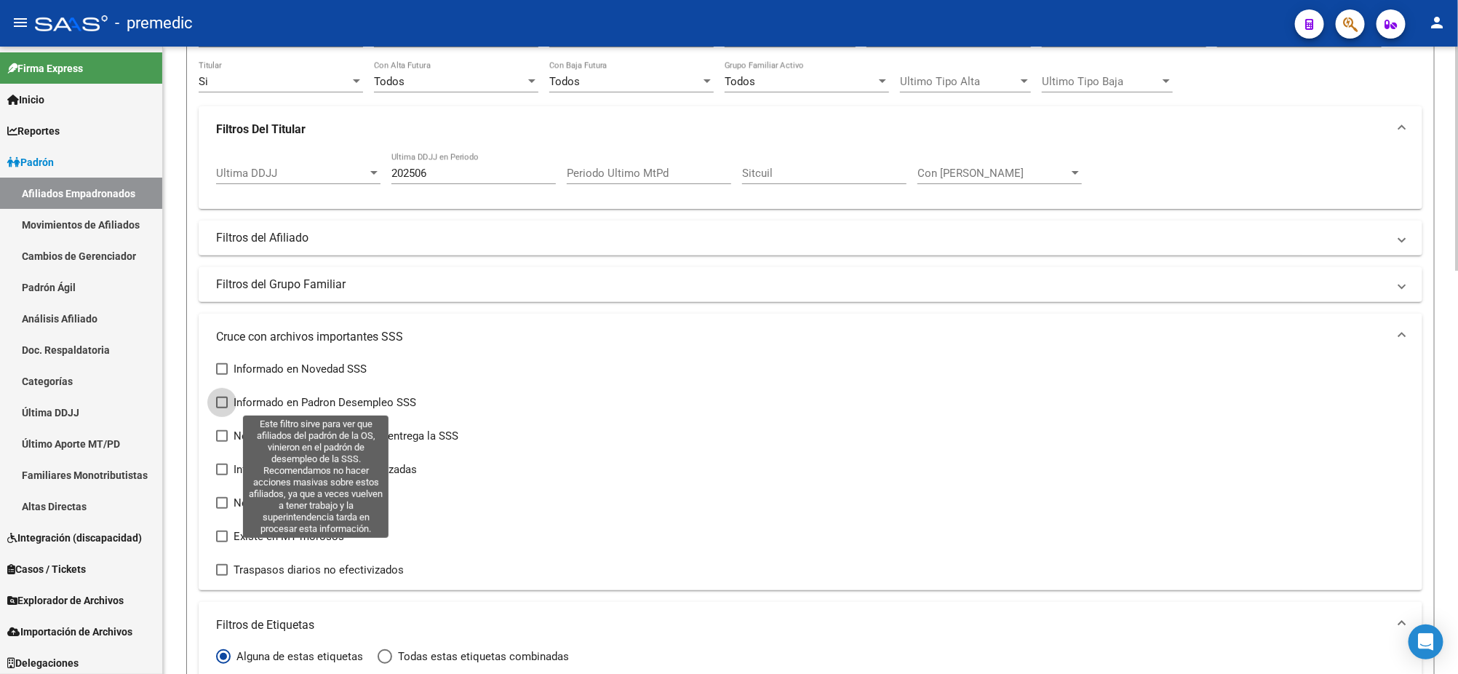
click at [221, 397] on span at bounding box center [222, 403] width 12 height 12
click at [221, 408] on input "Informado en Padron Desempleo SSS" at bounding box center [221, 408] width 1 height 1
checkbox input "true"
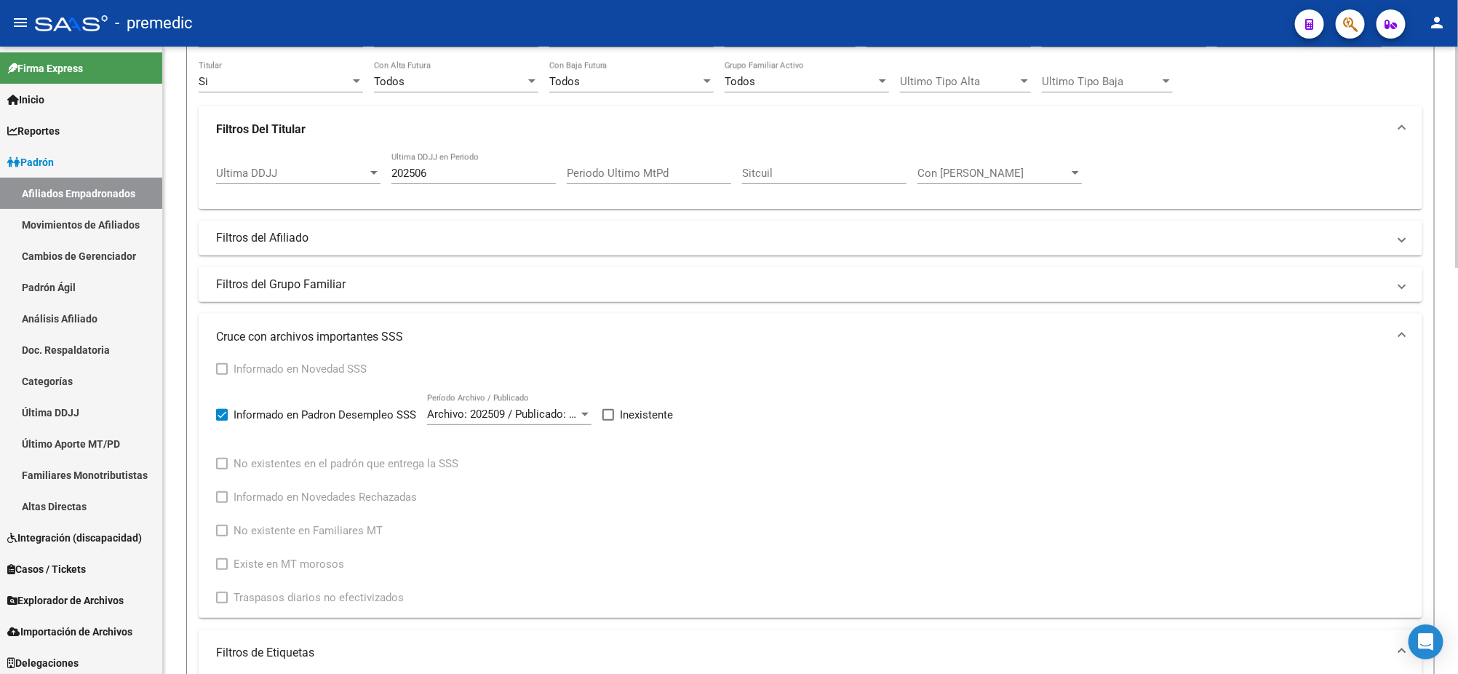
click at [611, 412] on span at bounding box center [608, 415] width 12 height 12
click at [608, 421] on input "Inexistente" at bounding box center [607, 421] width 1 height 1
checkbox input "true"
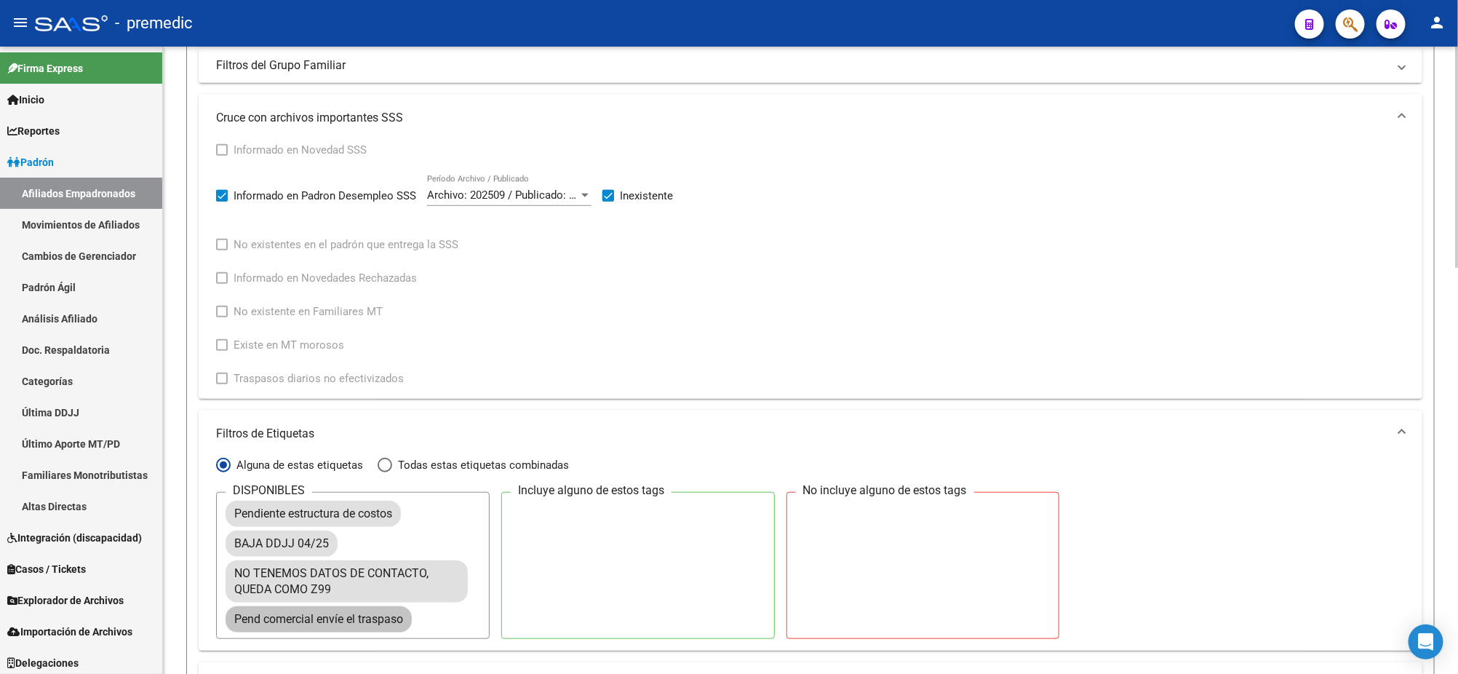
scroll to position [517, 0]
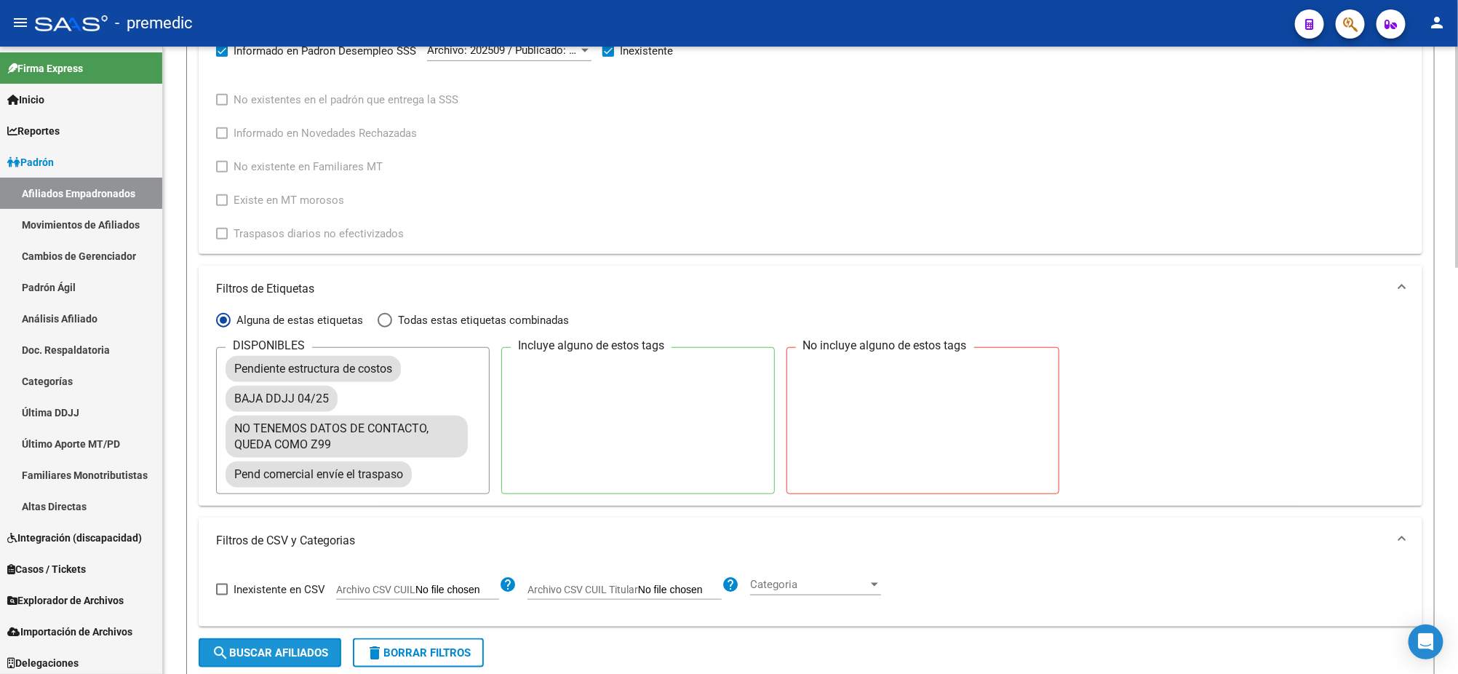
click at [239, 647] on span "search Buscar Afiliados" at bounding box center [270, 652] width 116 height 13
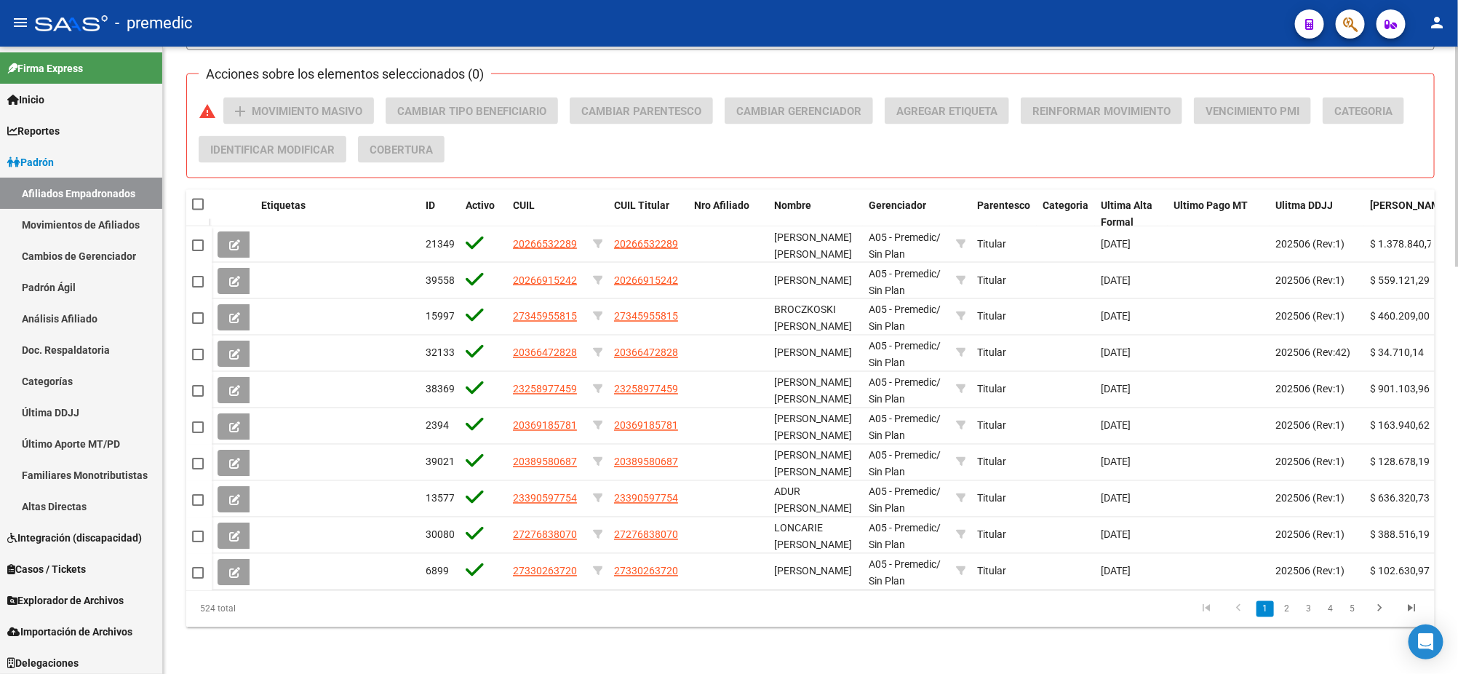
scroll to position [1156, 0]
drag, startPoint x: 238, startPoint y: 607, endPoint x: 197, endPoint y: 606, distance: 40.8
click at [197, 606] on div "524 total" at bounding box center [309, 609] width 247 height 36
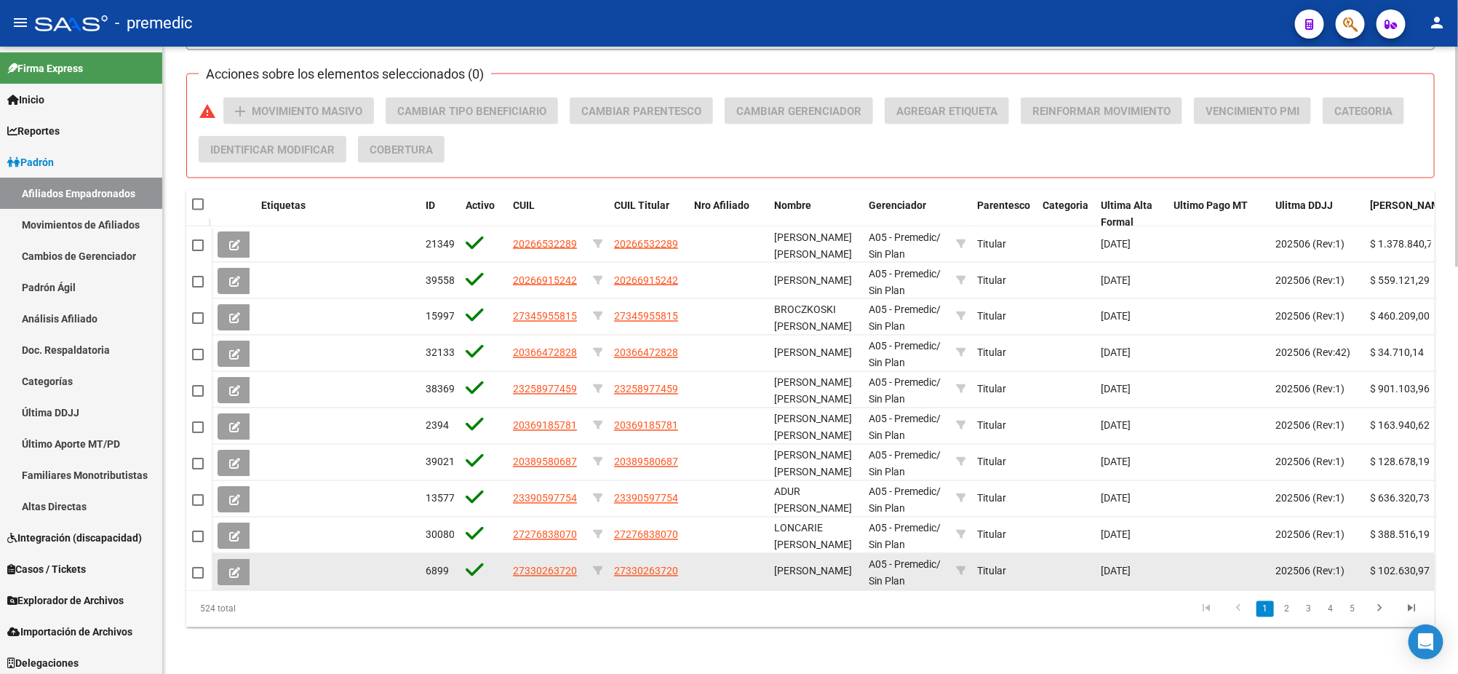
copy div "524 total"
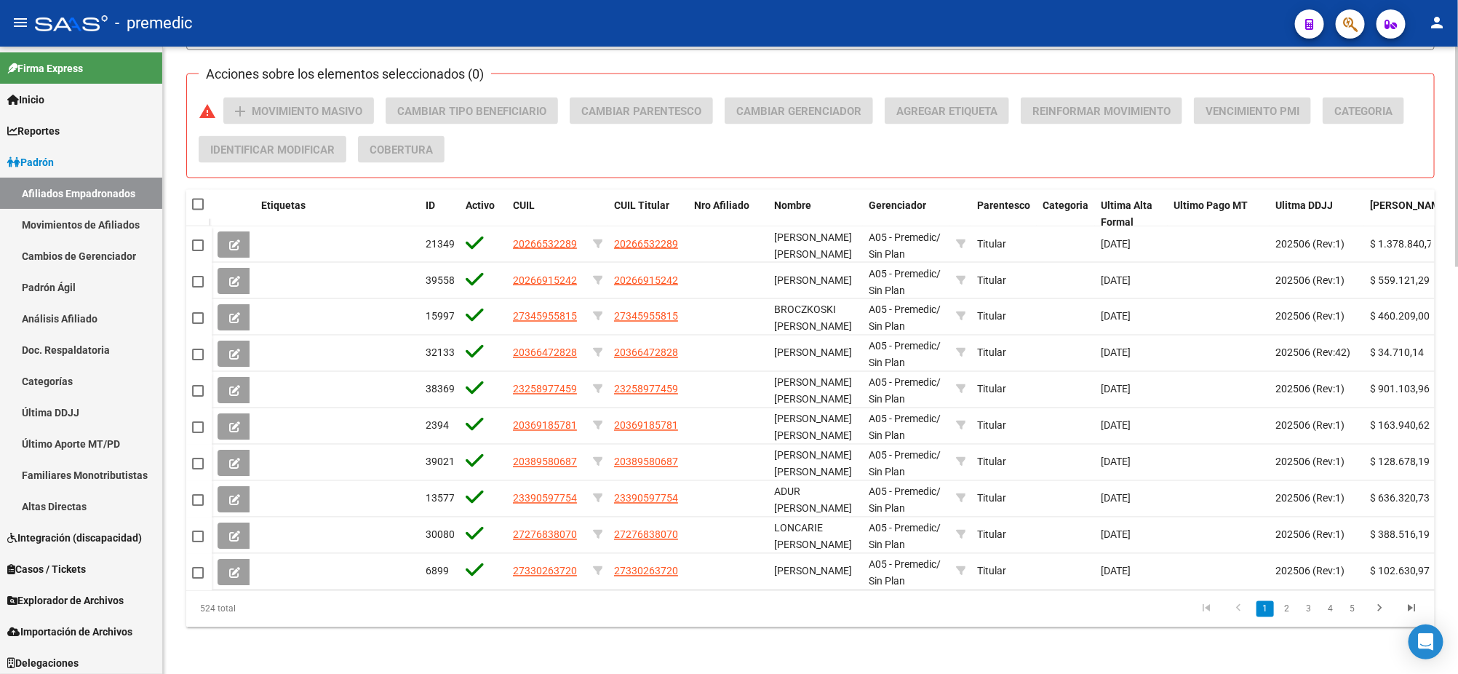
click at [1149, 137] on div "Acciones sobre los elementos seleccionados (0) warning add Movimiento Masivo Ca…" at bounding box center [816, 135] width 1235 height 77
click at [1121, 125] on div "Acciones sobre los elementos seleccionados (0) warning add Movimiento Masivo Ca…" at bounding box center [816, 135] width 1235 height 77
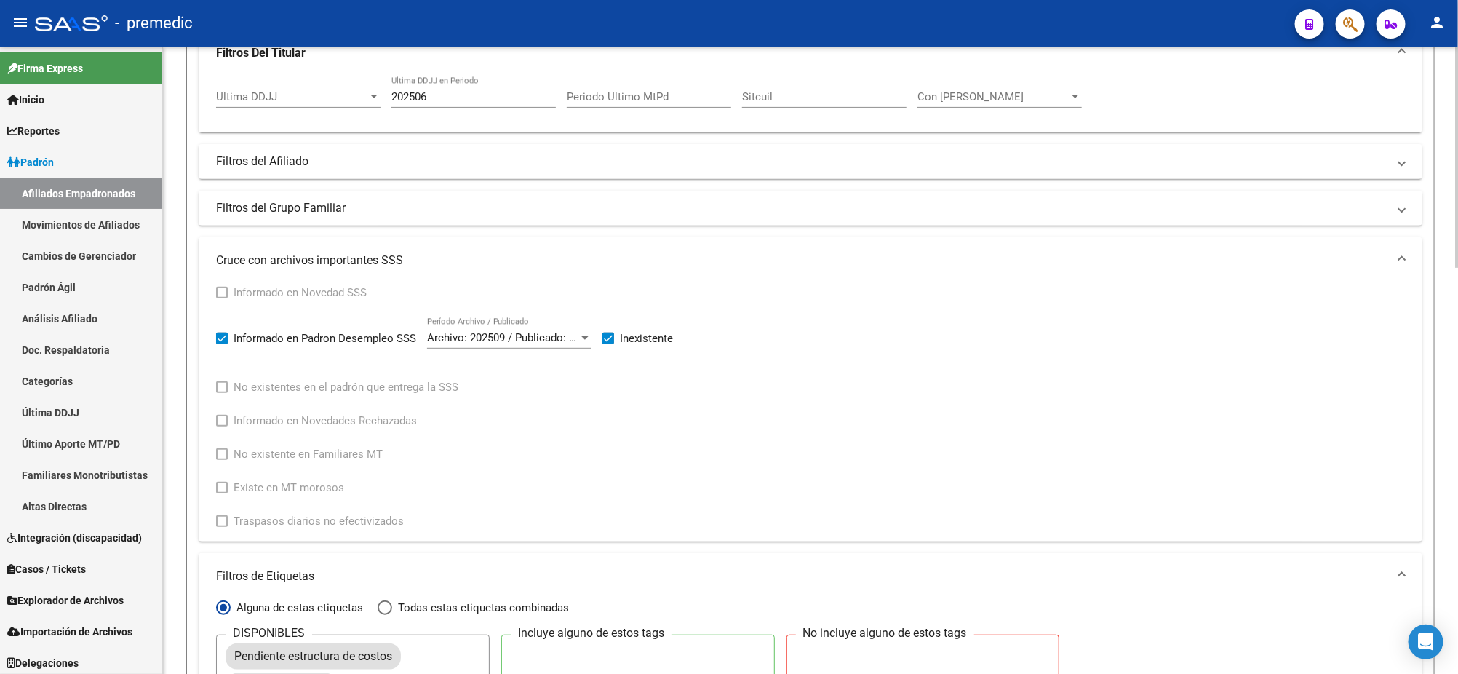
scroll to position [546, 0]
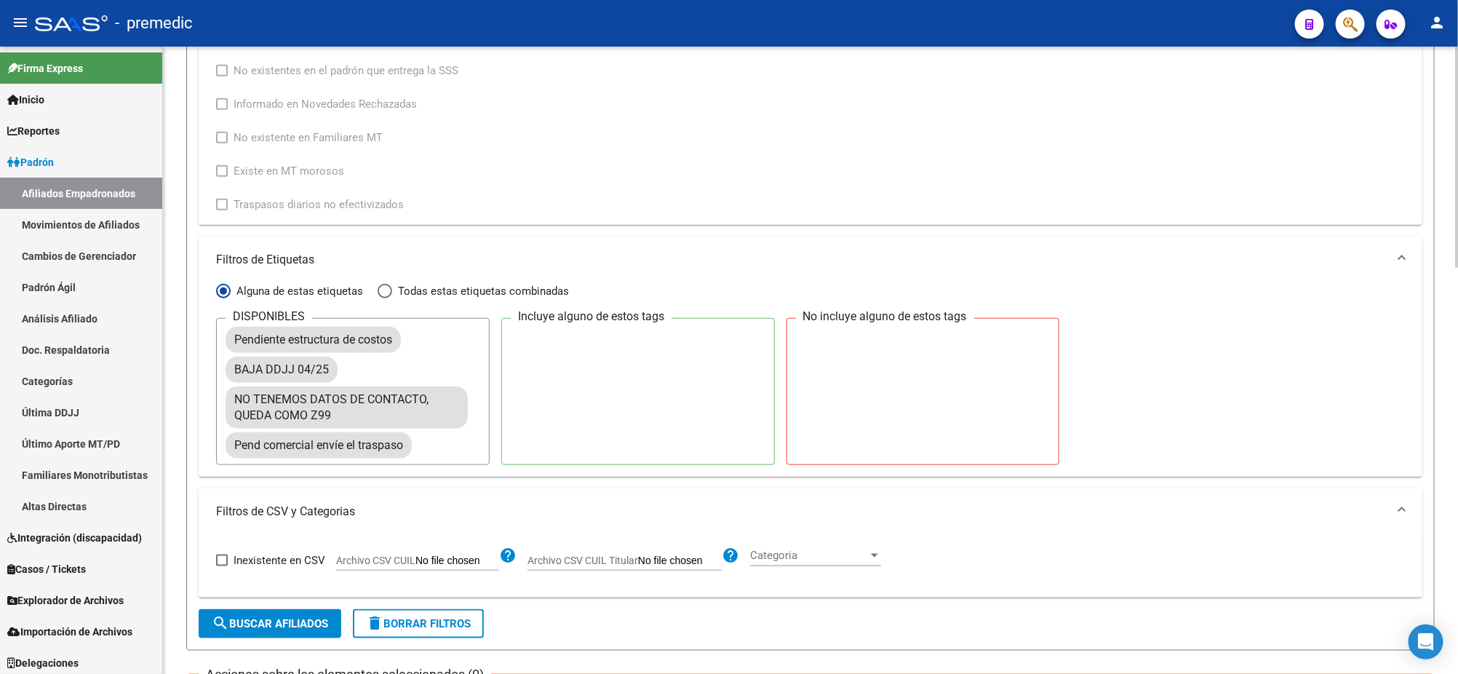
click at [292, 504] on mat-panel-title "Filtros de CSV y Categorias" at bounding box center [801, 511] width 1171 height 16
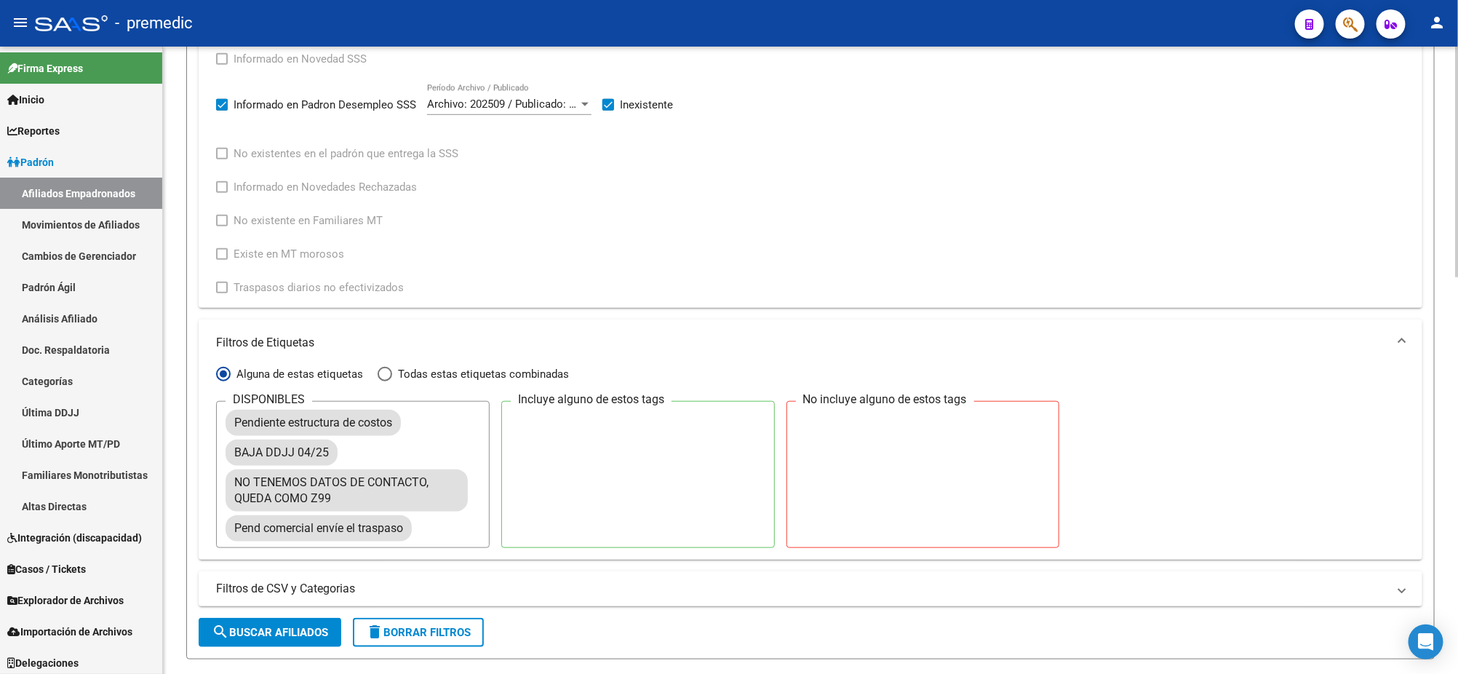
scroll to position [363, 0]
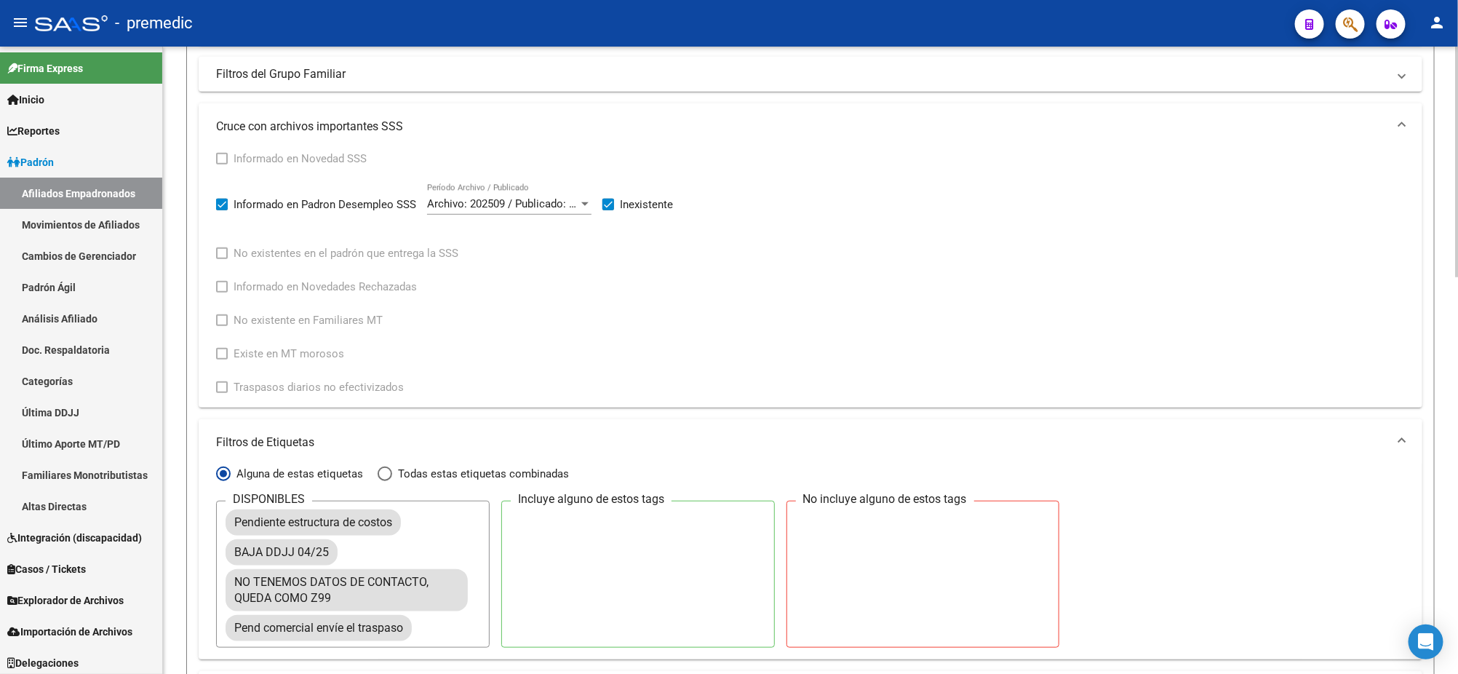
click at [303, 427] on mat-expansion-panel-header "Filtros de Etiquetas" at bounding box center [811, 442] width 1224 height 47
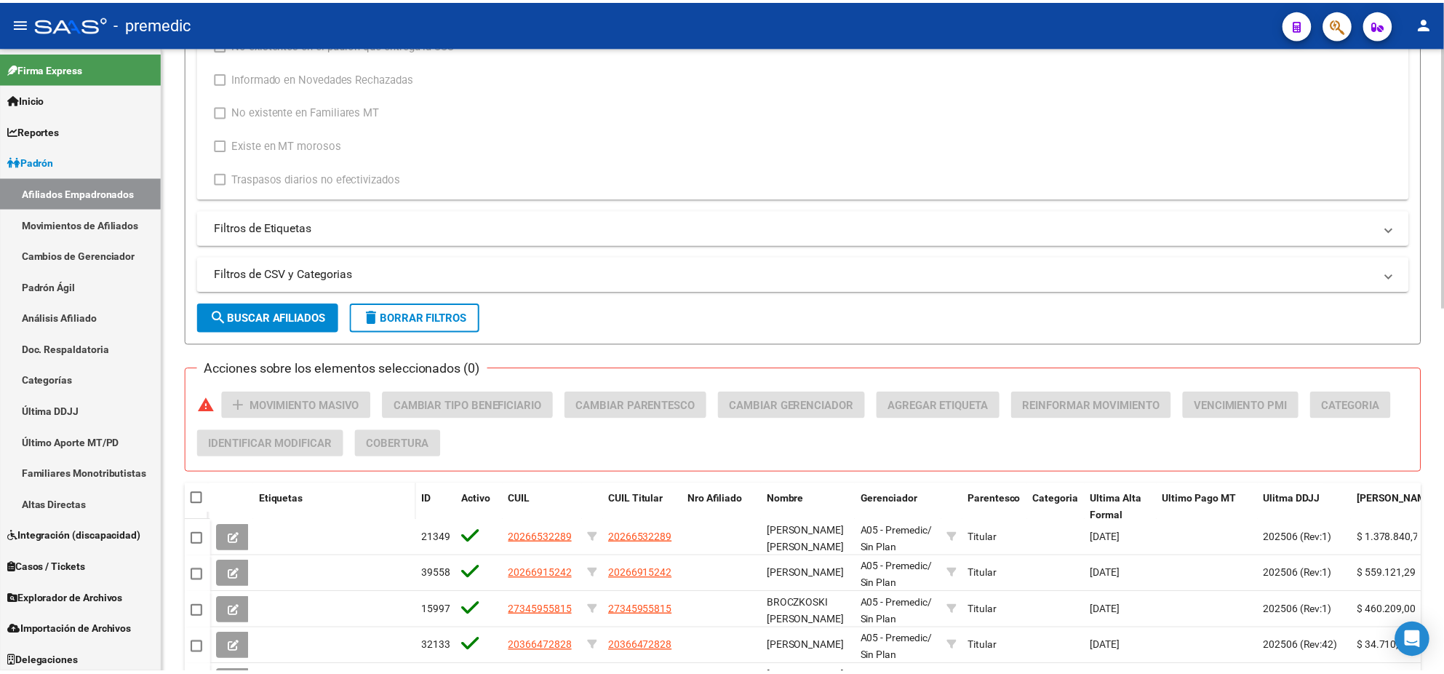
scroll to position [877, 0]
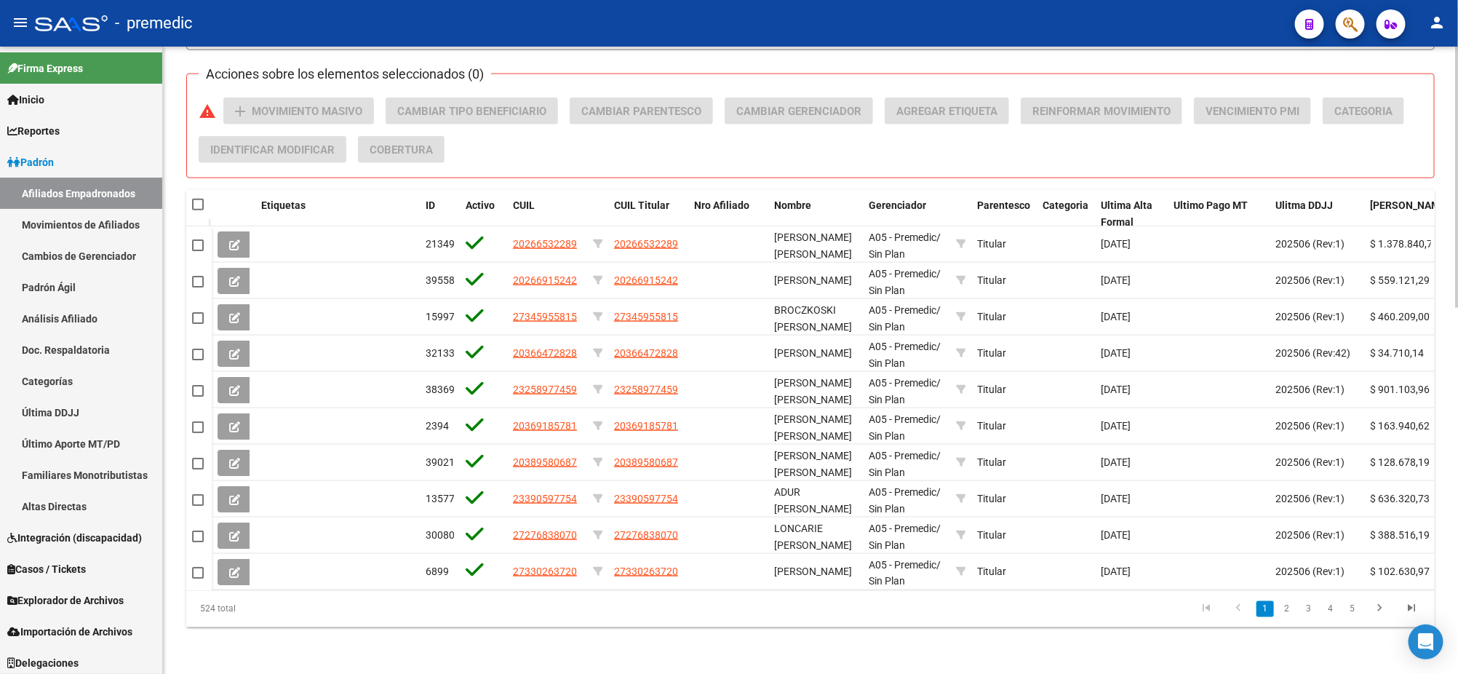
click at [1005, 146] on div "Acciones sobre los elementos seleccionados (0) warning add Movimiento Masivo Ca…" at bounding box center [816, 135] width 1235 height 77
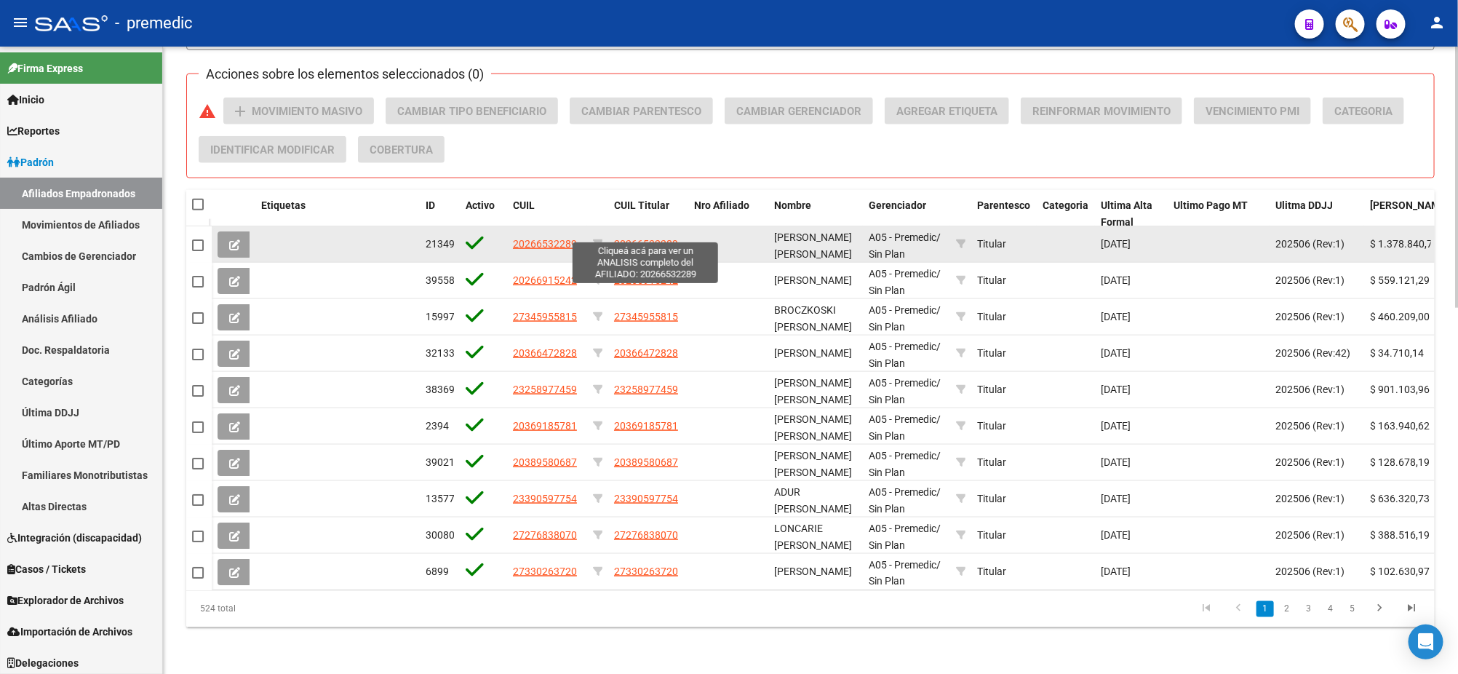
click at [633, 238] on span "20266532289" at bounding box center [646, 244] width 64 height 12
type textarea "20266532289"
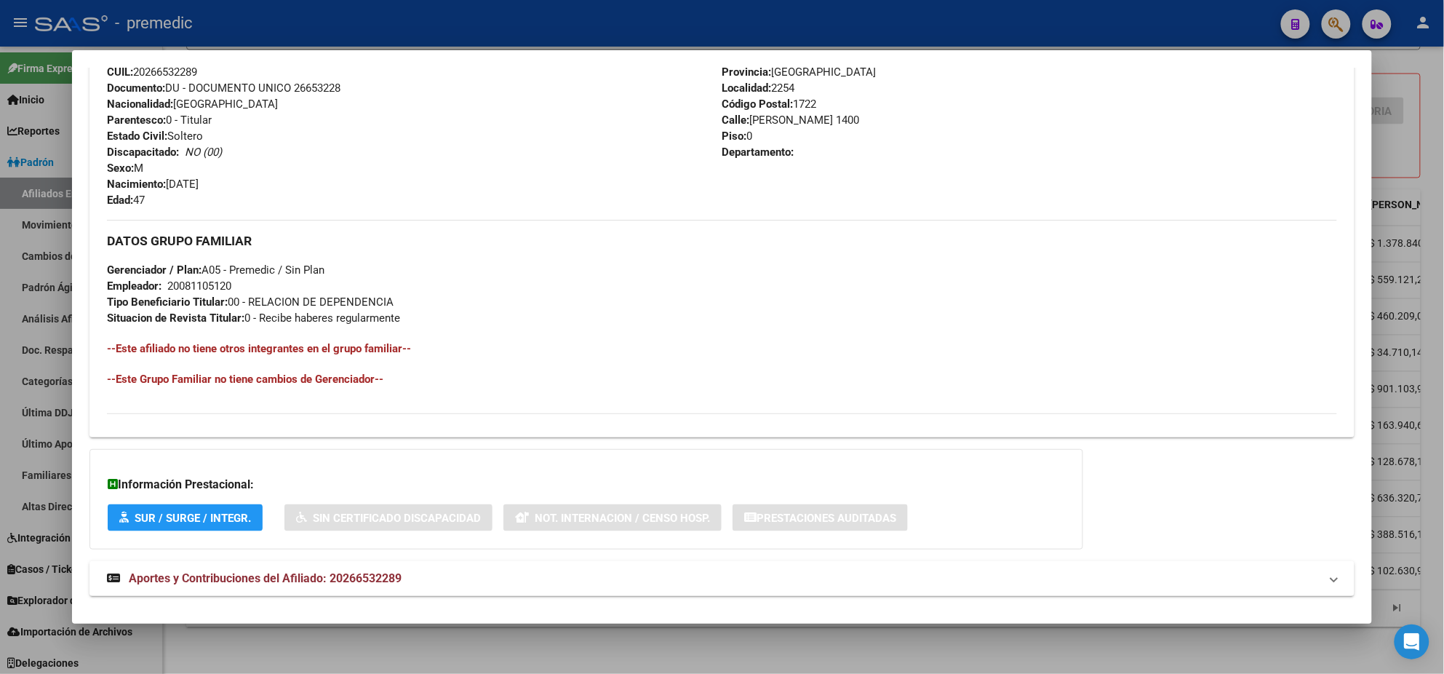
scroll to position [566, 0]
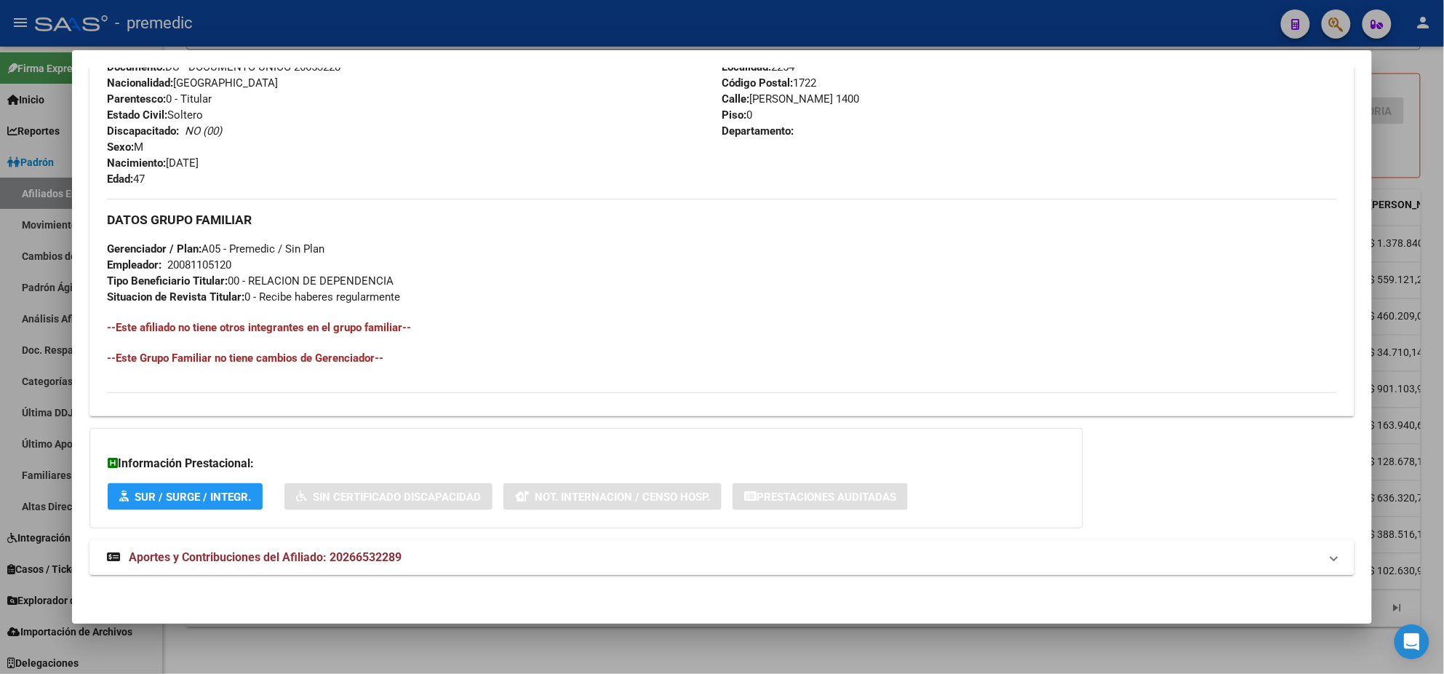
click at [282, 554] on span "Aportes y Contribuciones del Afiliado: 20266532289" at bounding box center [265, 557] width 273 height 14
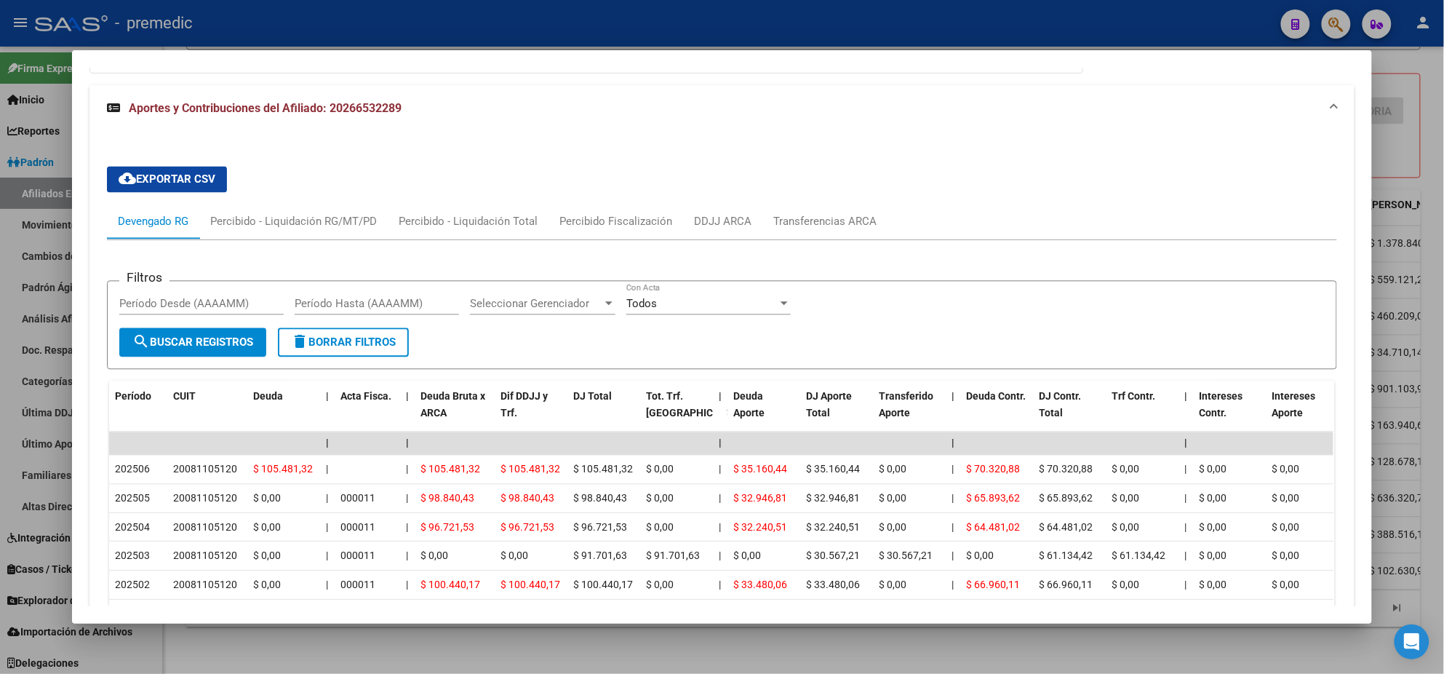
scroll to position [1166, 0]
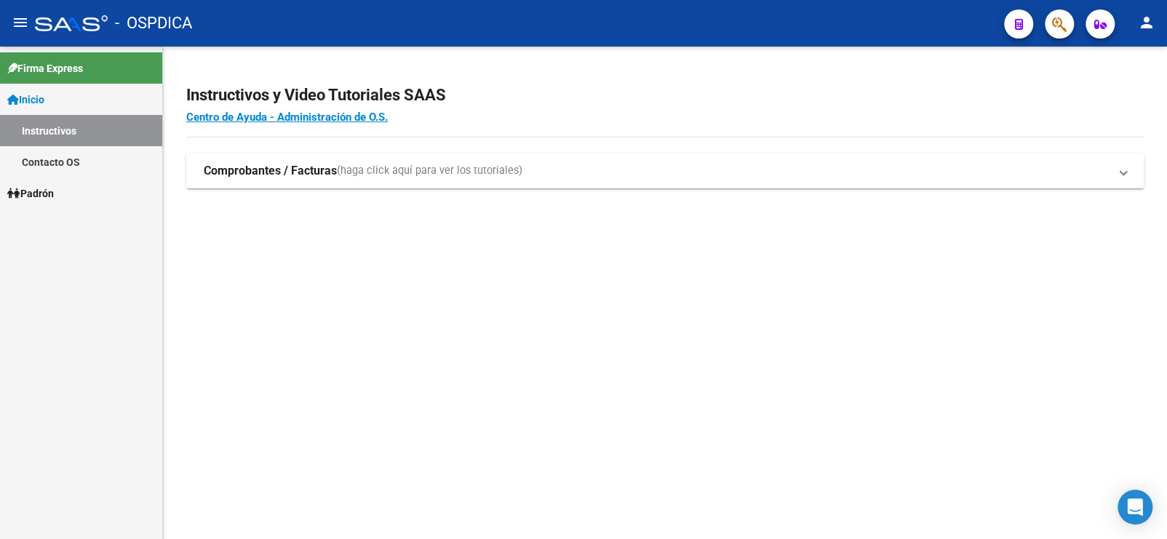
click at [53, 182] on link "Padrón" at bounding box center [81, 193] width 162 height 31
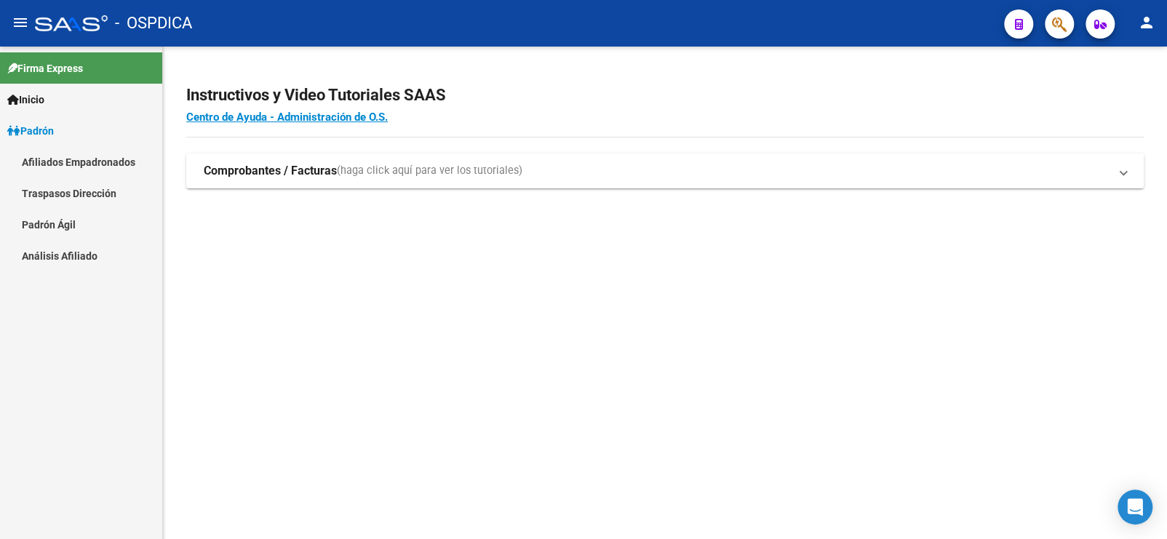
click at [63, 97] on link "Inicio" at bounding box center [81, 99] width 162 height 31
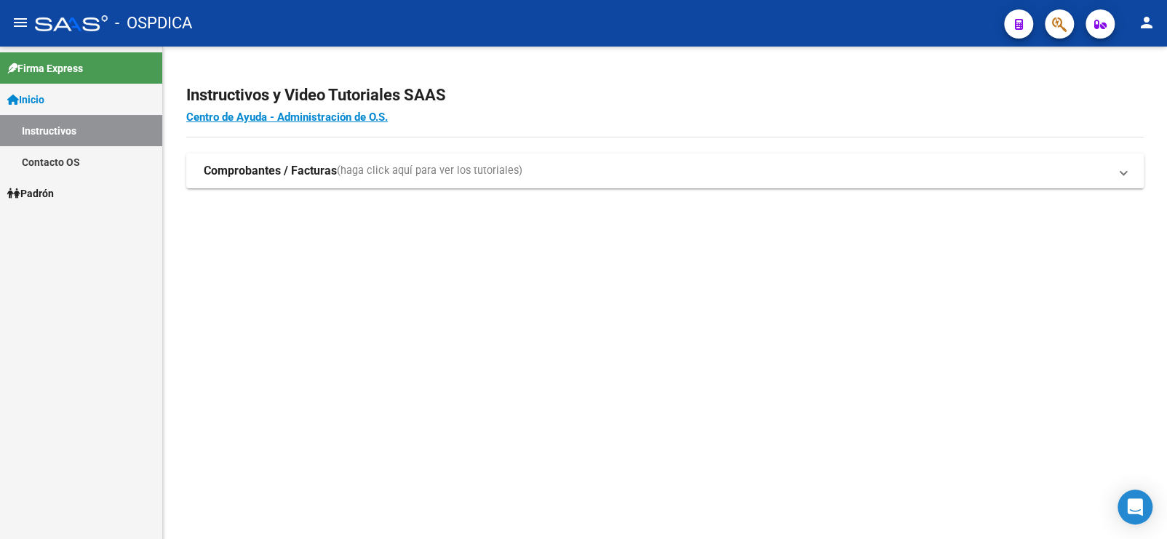
click at [54, 195] on span "Padrón" at bounding box center [30, 194] width 47 height 16
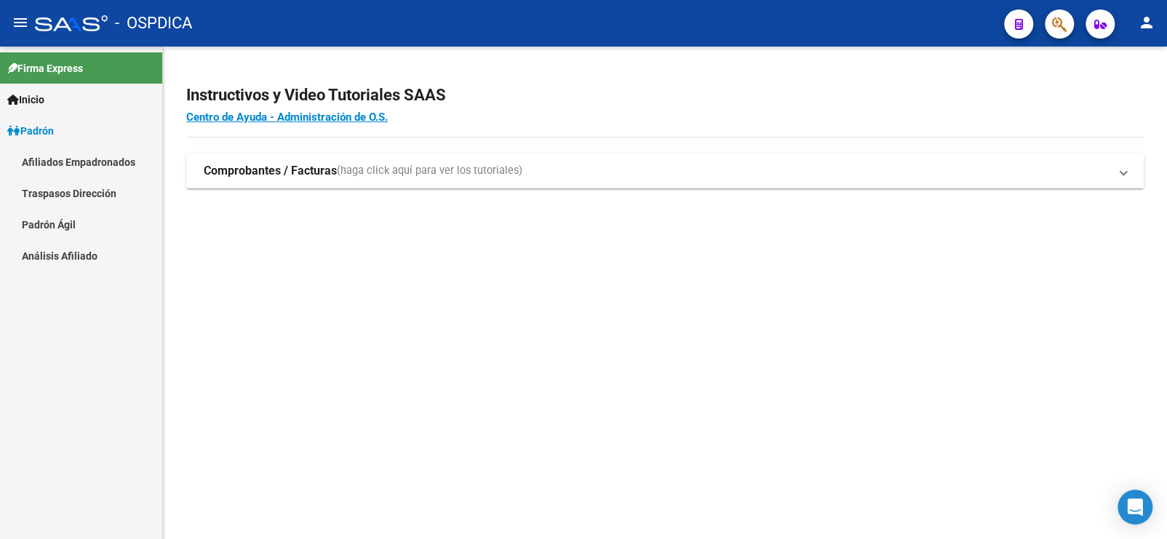
click at [900, 282] on mat-sidenav-content "Instructivos y Video Tutoriales SAAS Centro de Ayuda - Administración de O.S. C…" at bounding box center [665, 293] width 1004 height 493
click at [62, 99] on link "Inicio" at bounding box center [81, 99] width 162 height 31
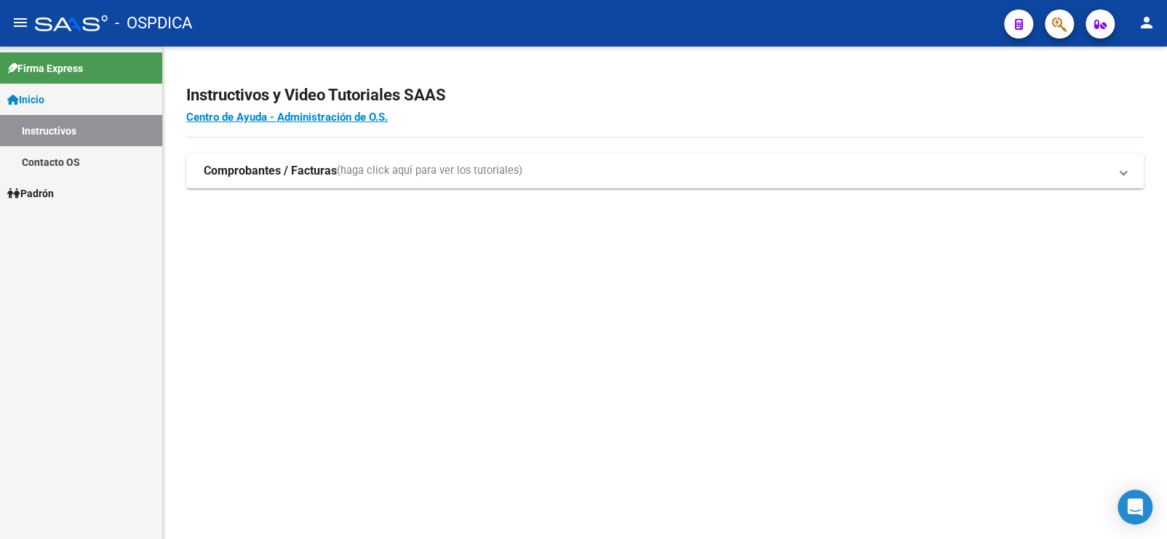
click at [54, 192] on span "Padrón" at bounding box center [30, 194] width 47 height 16
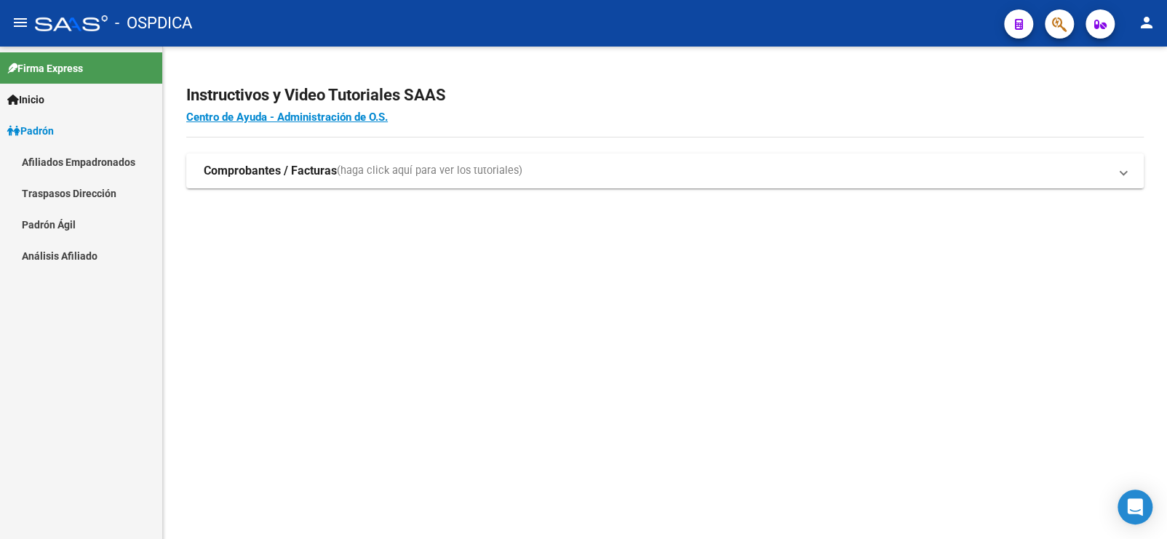
click at [81, 375] on div "Firma Express Inicio Instructivos Contacto OS Padrón Afiliados Empadronados Tra…" at bounding box center [81, 293] width 162 height 493
